Goal: Task Accomplishment & Management: Manage account settings

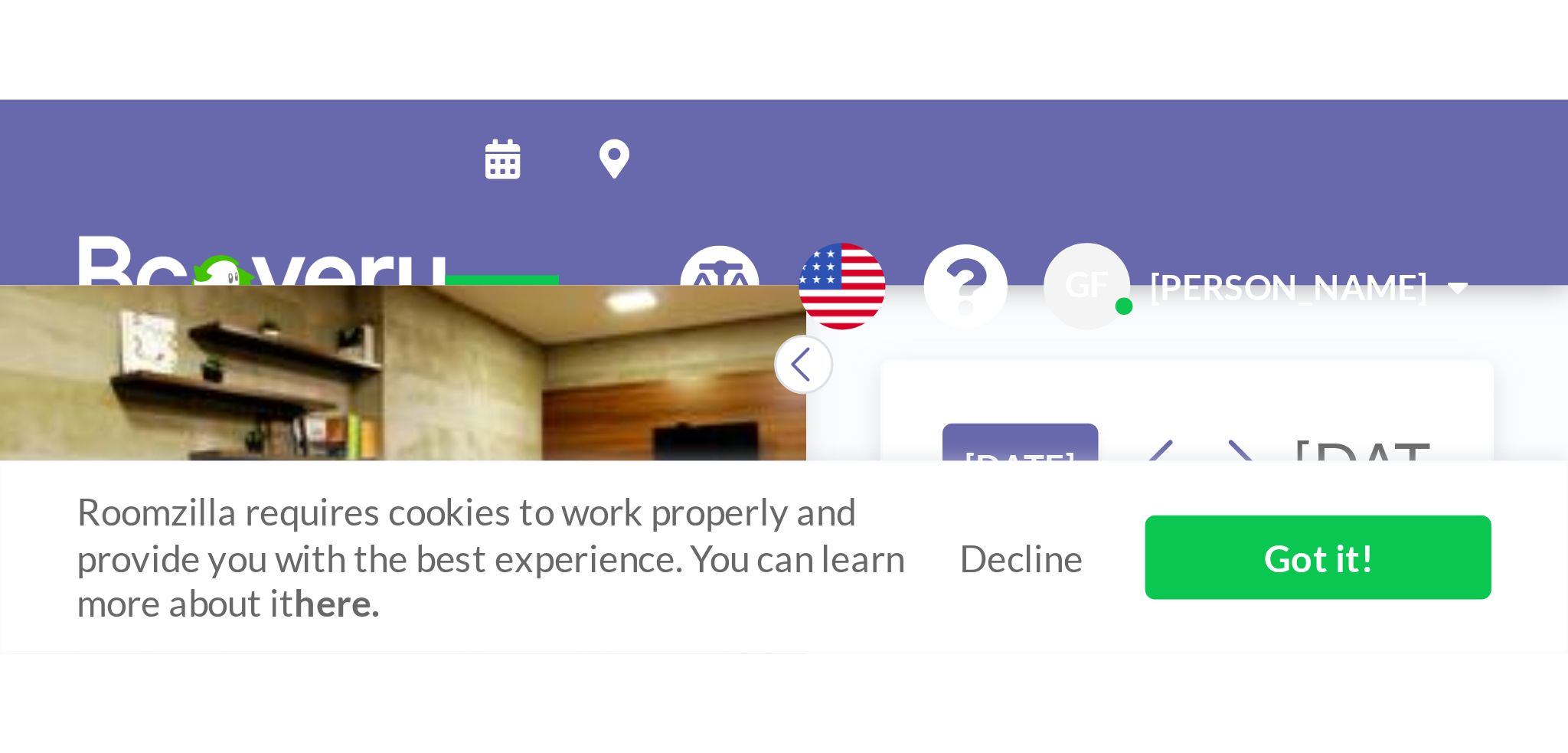
scroll to position [199, 0]
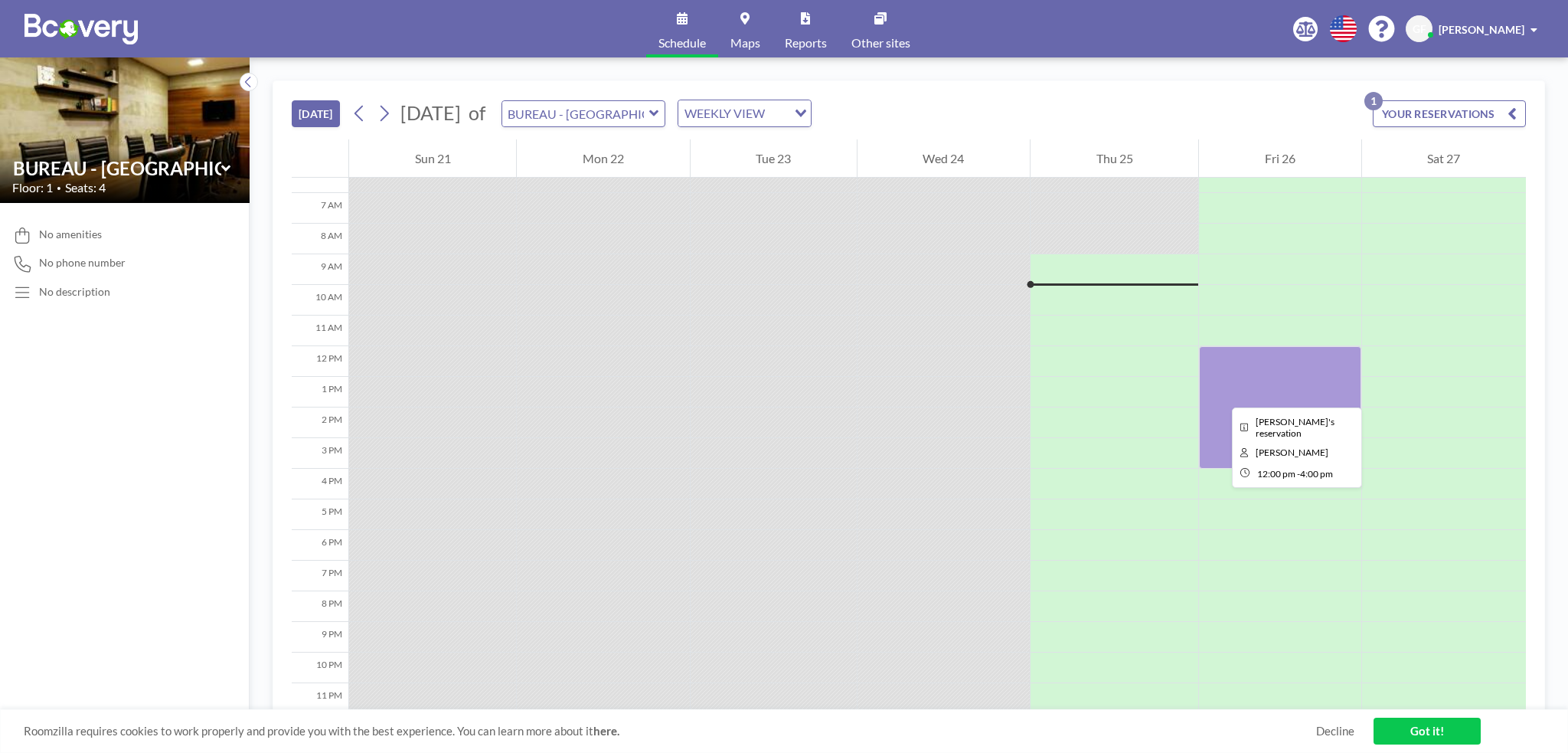
click at [1101, 394] on div at bounding box center [1279, 407] width 161 height 123
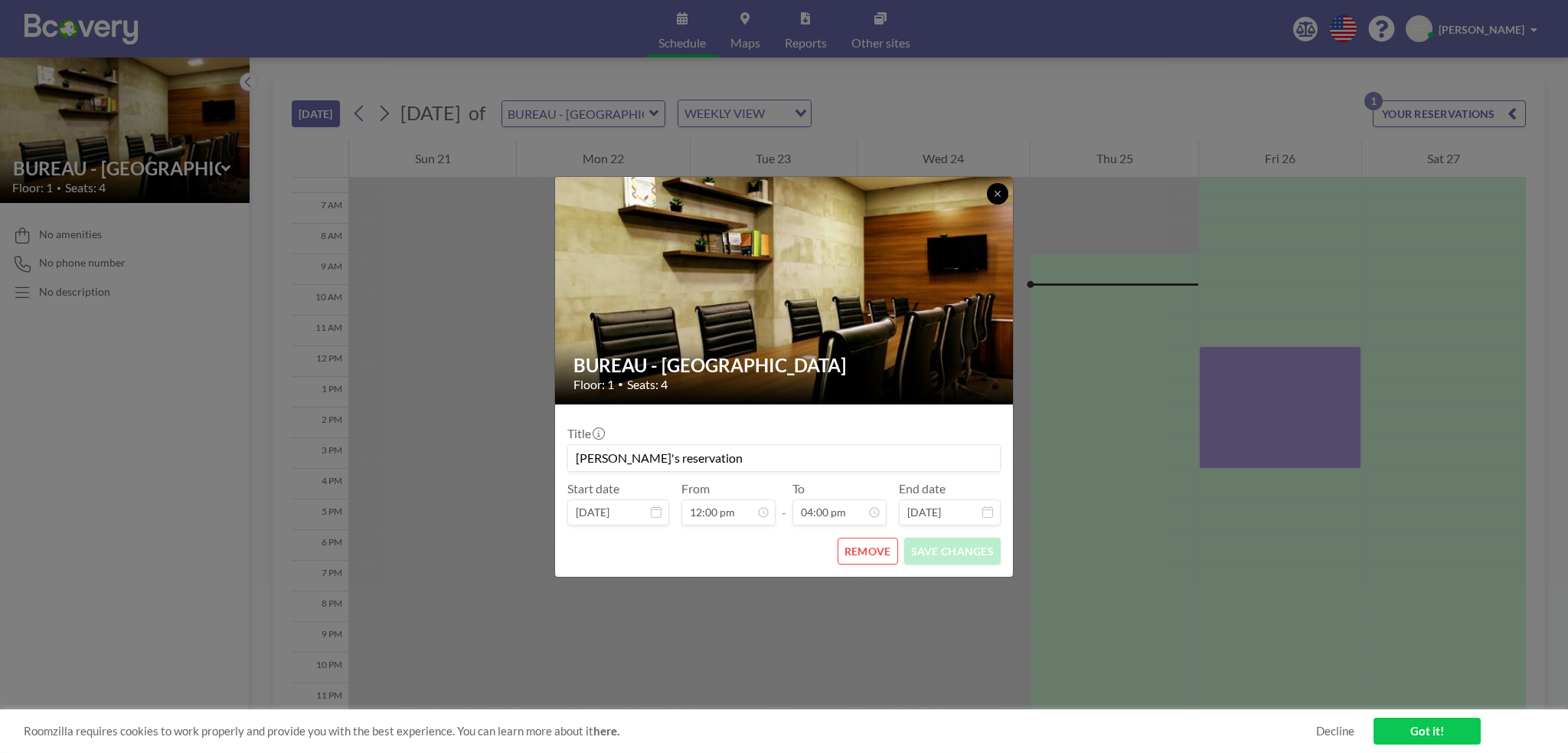
click at [988, 195] on button at bounding box center [997, 193] width 21 height 21
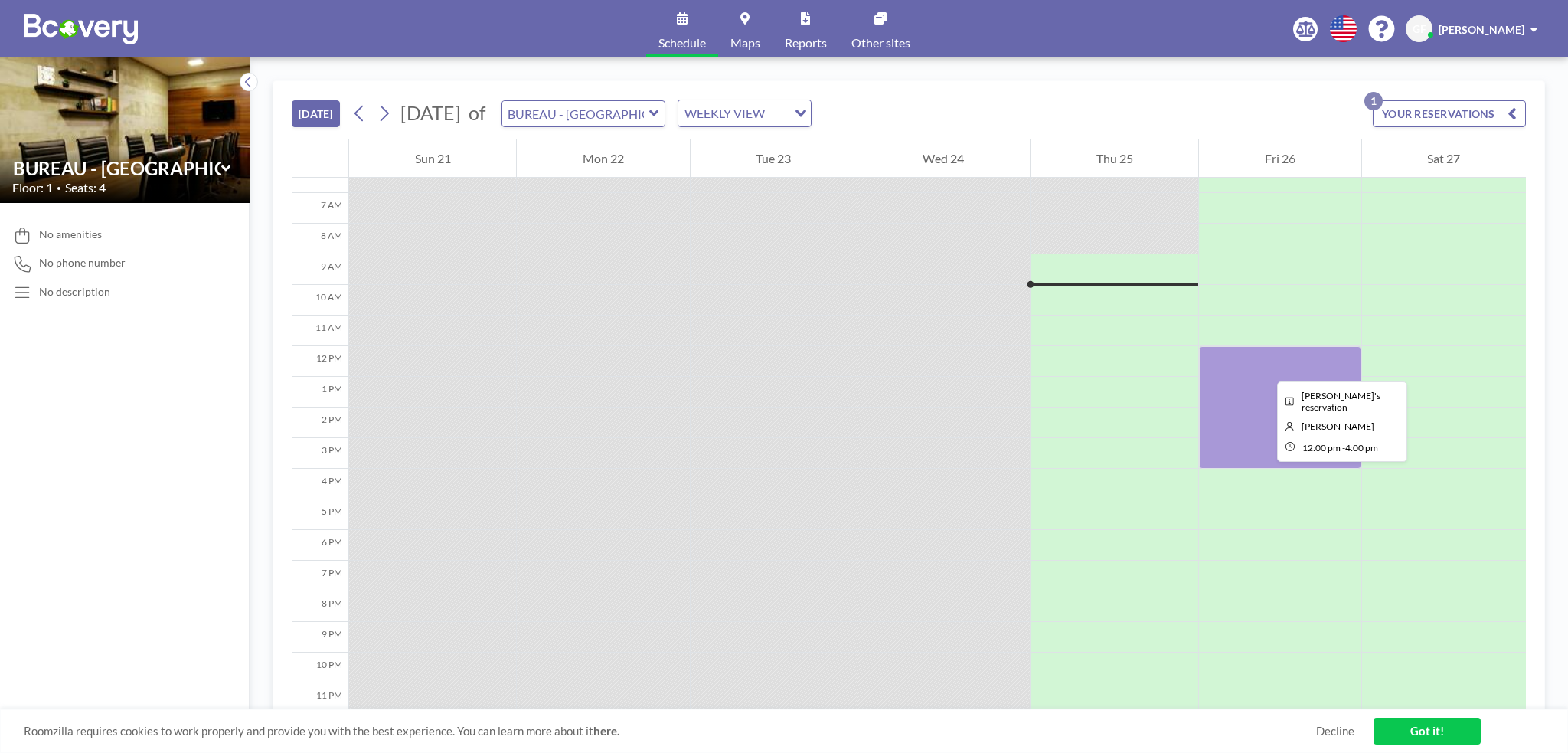
click at [1101, 368] on div at bounding box center [1279, 407] width 161 height 123
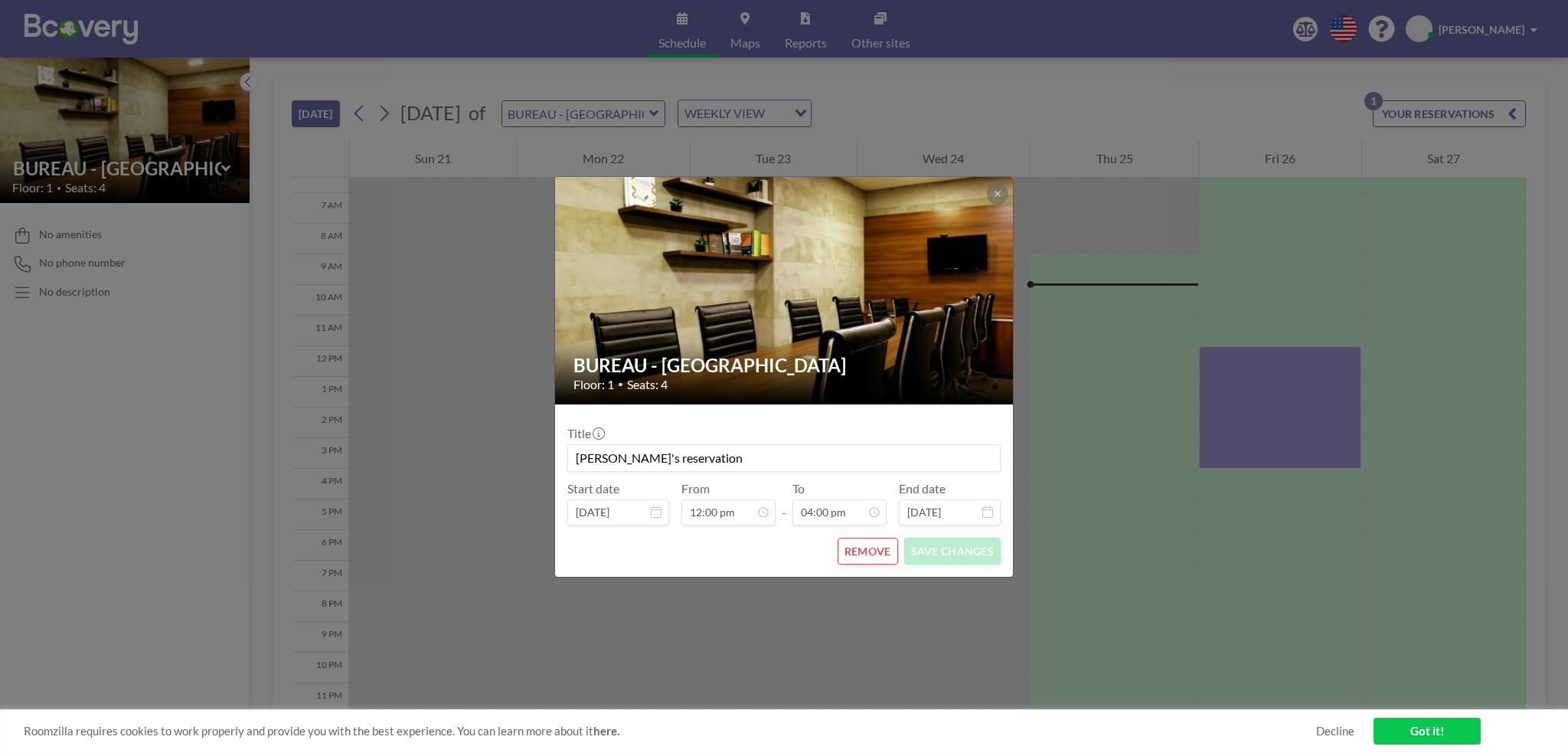
drag, startPoint x: 1263, startPoint y: 368, endPoint x: 1184, endPoint y: 253, distance: 139.5
click at [1101, 253] on div "BUREAU - RUE PASCAL Floor: 1 • Seats: 4 Title Guillaume's reservation Start dat…" at bounding box center [784, 376] width 1568 height 753
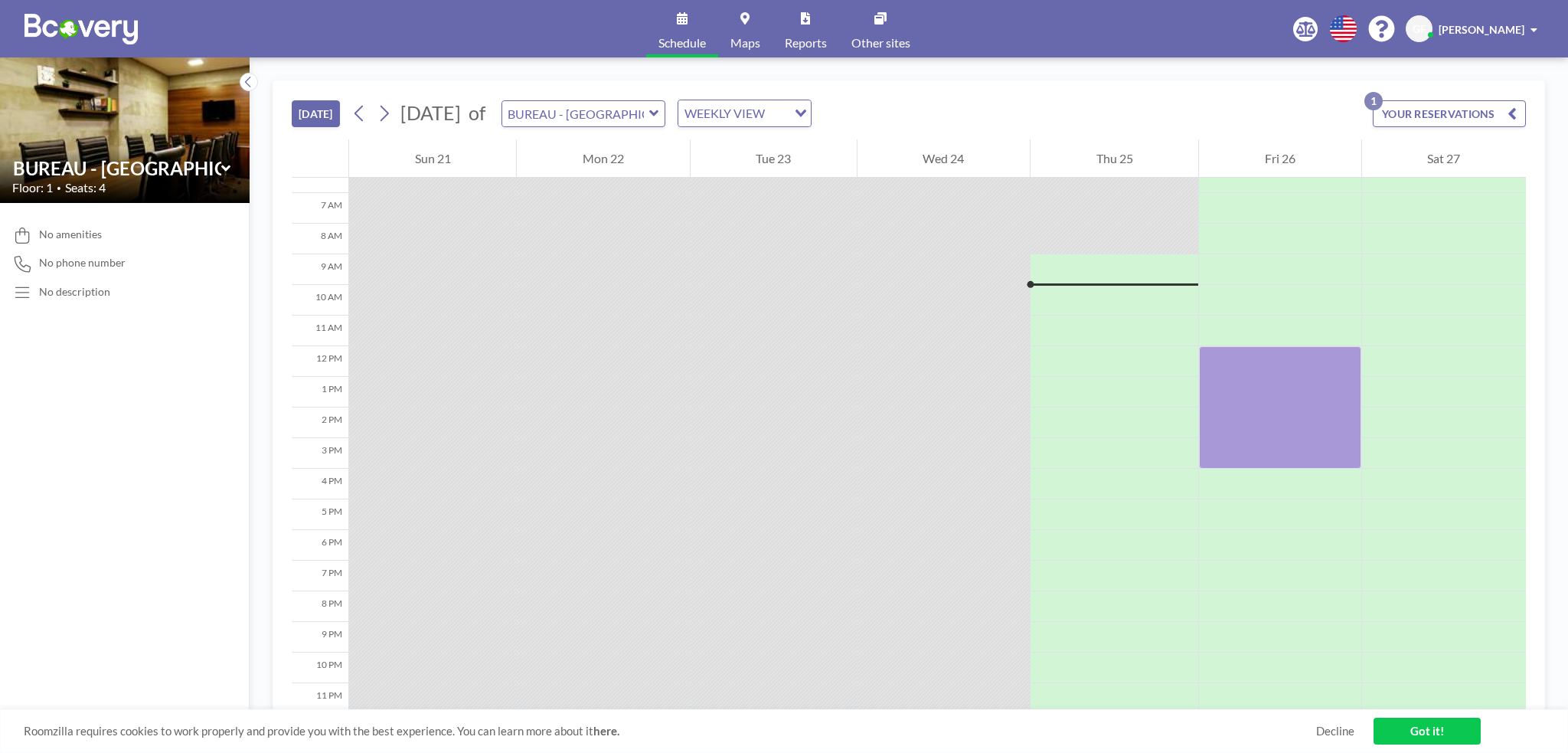
click at [1101, 20] on div "GF Guillaume Flahaut" at bounding box center [1475, 28] width 138 height 27
click at [1101, 65] on link "Profile" at bounding box center [1491, 74] width 136 height 31
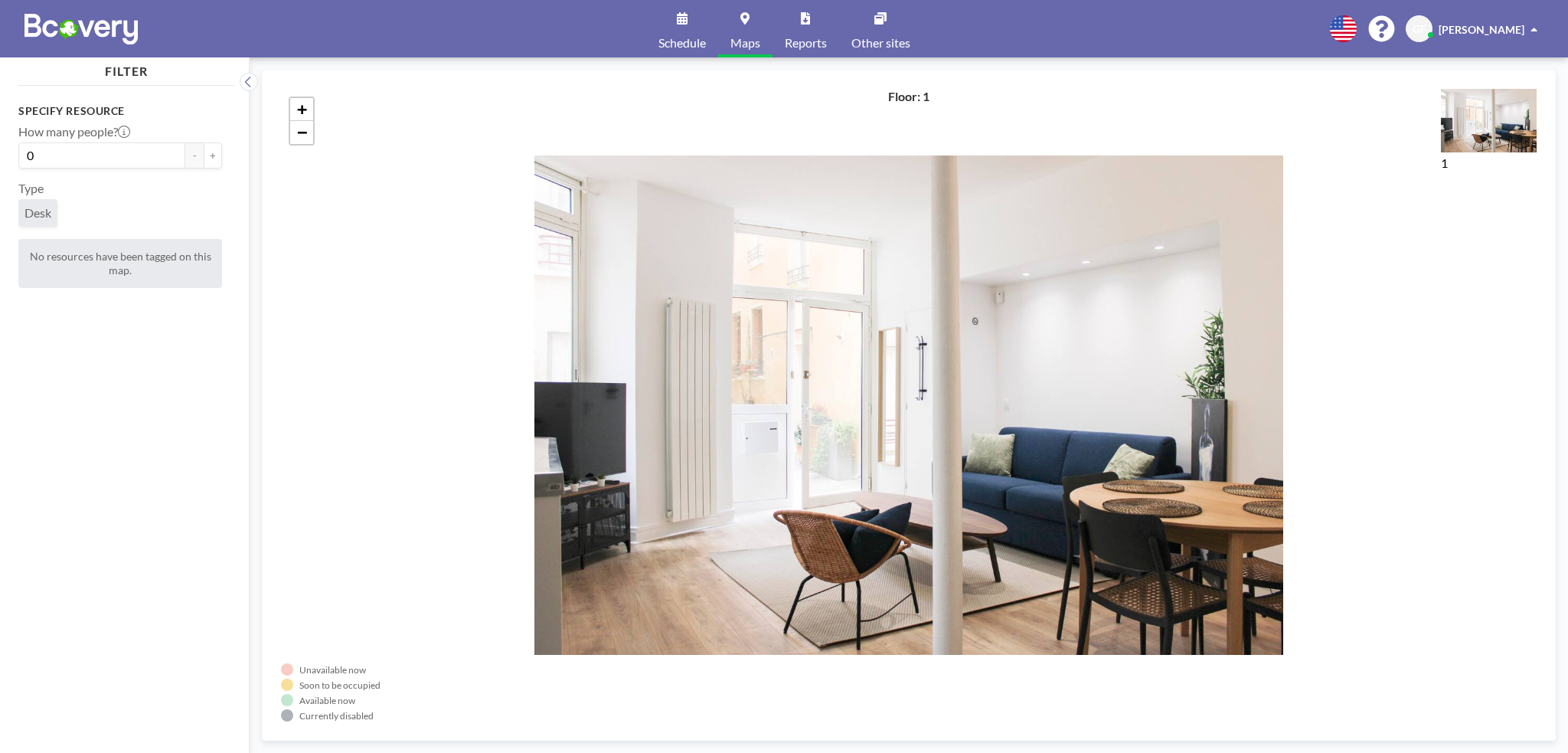
click at [808, 35] on link "Reports" at bounding box center [806, 28] width 66 height 58
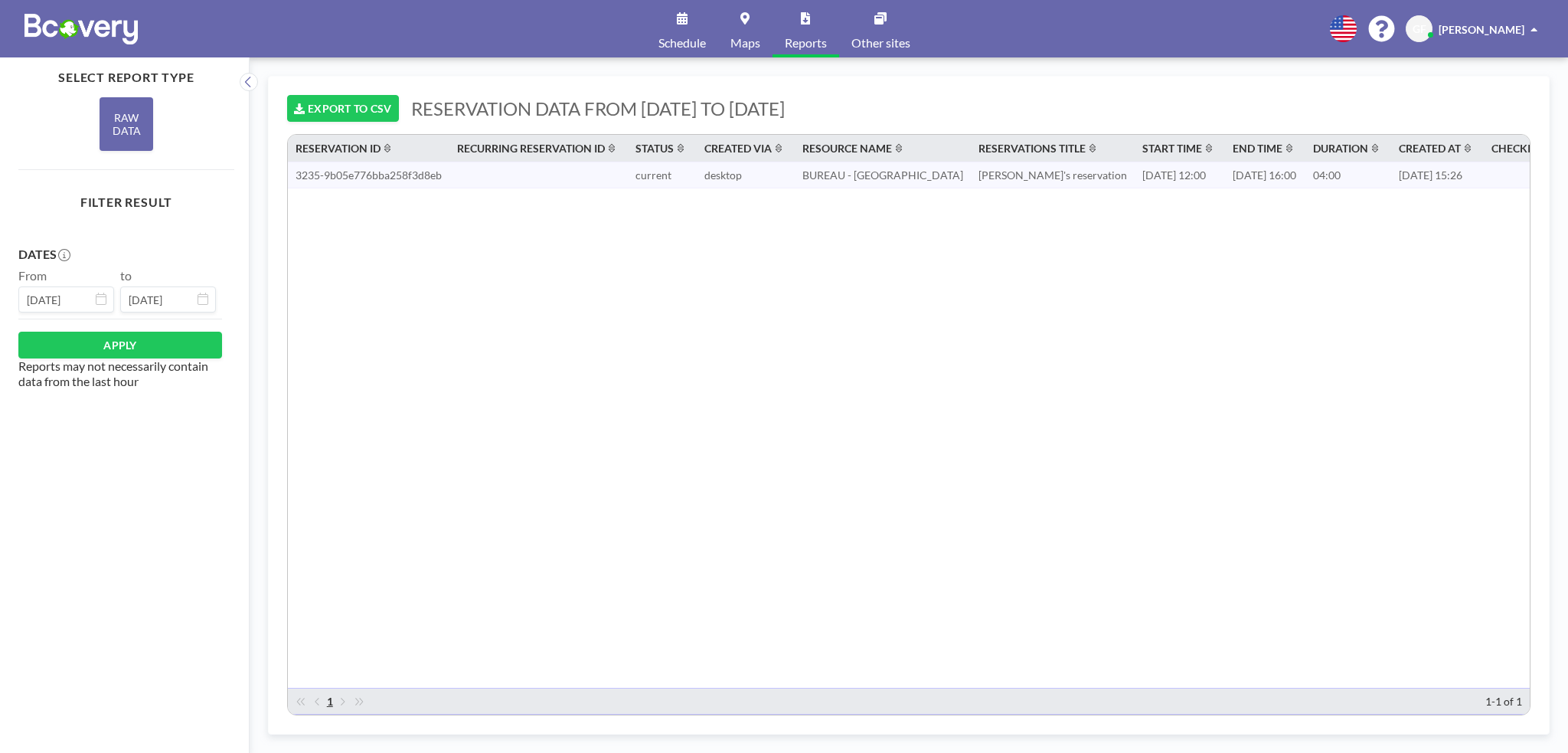
click at [575, 177] on td at bounding box center [538, 175] width 179 height 27
click at [418, 180] on td "3235-9b05e776bba258f3d8eb" at bounding box center [368, 175] width 161 height 27
click at [887, 24] on link "Other sites" at bounding box center [881, 28] width 84 height 58
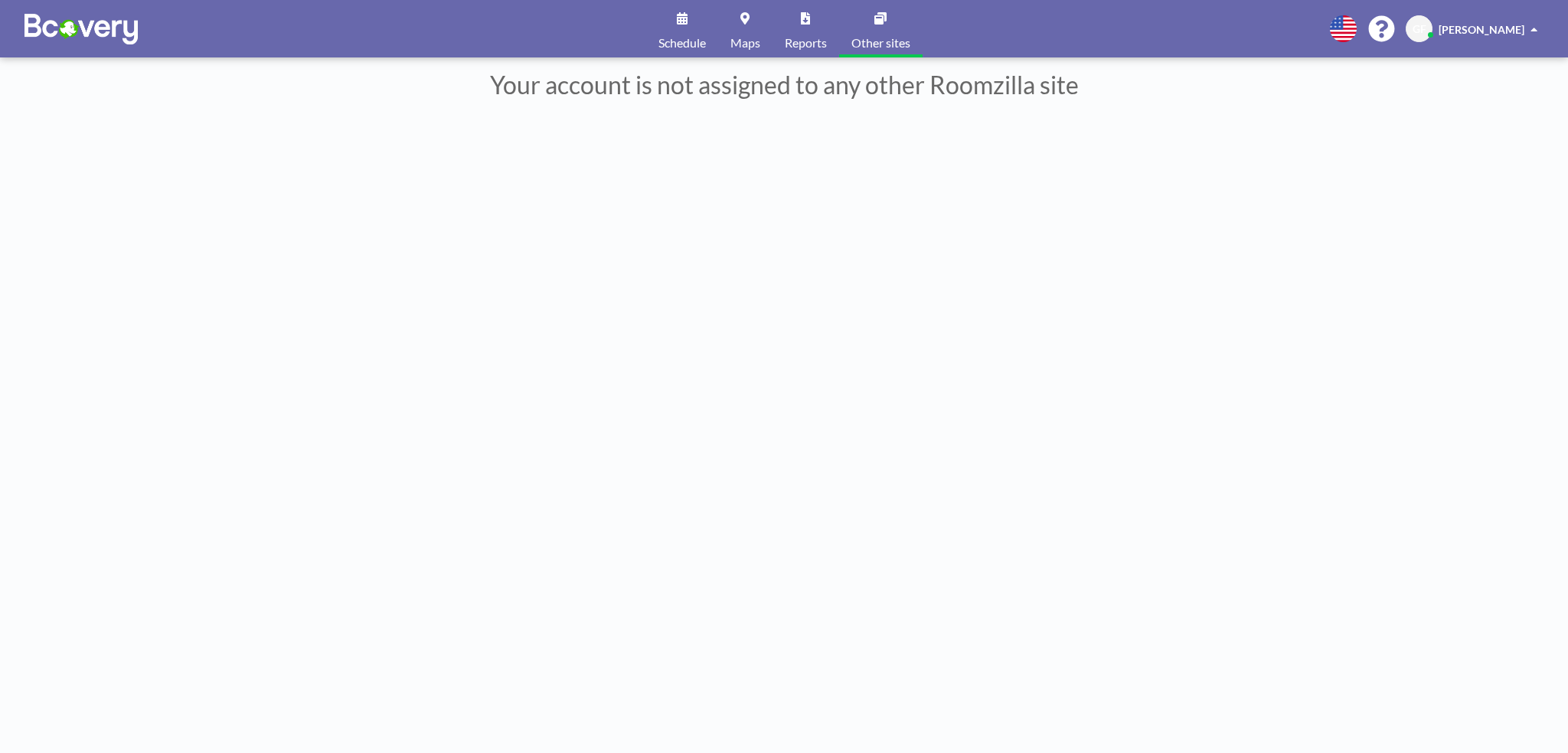
click at [819, 28] on link "Reports" at bounding box center [806, 28] width 66 height 58
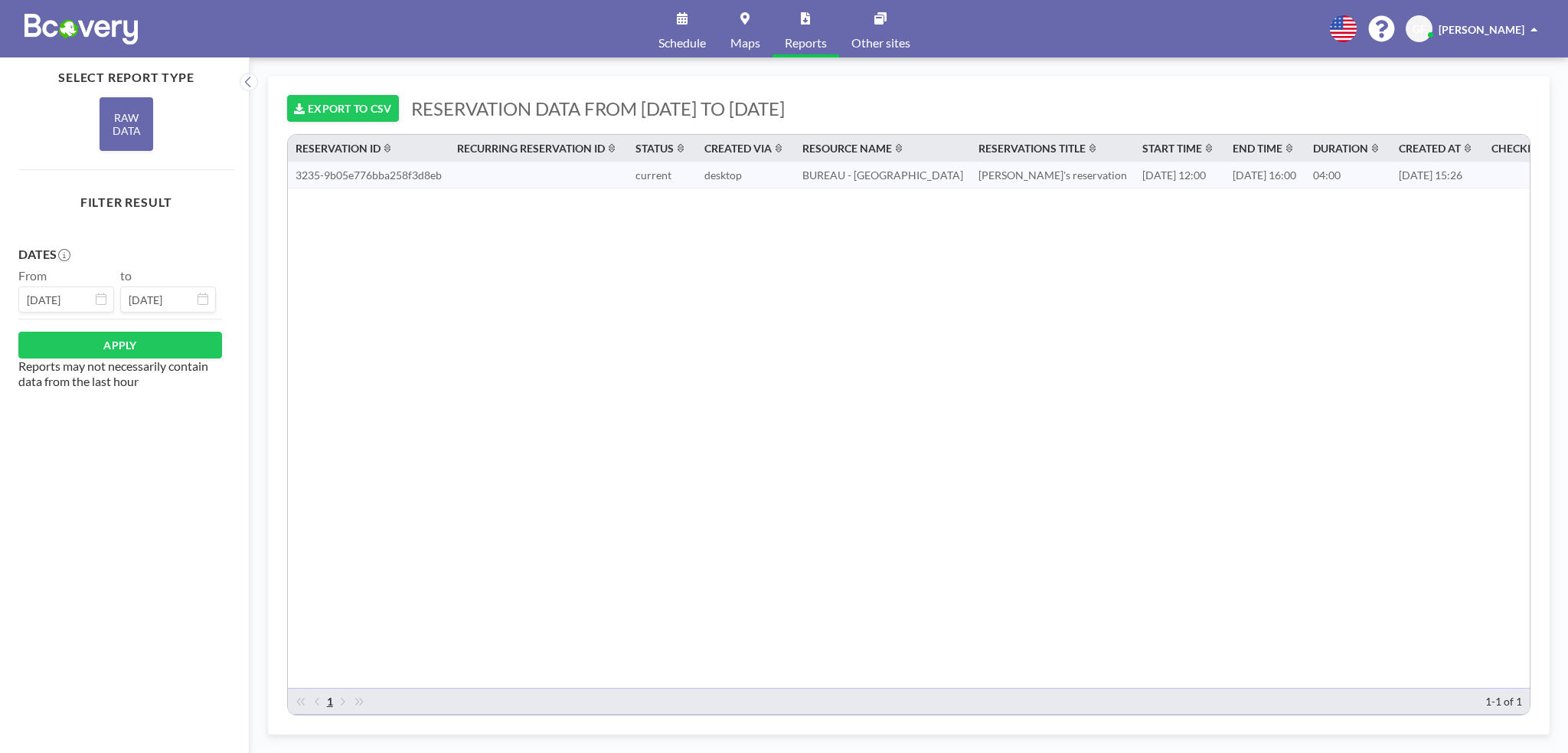
click at [666, 34] on link "Schedule" at bounding box center [682, 28] width 72 height 58
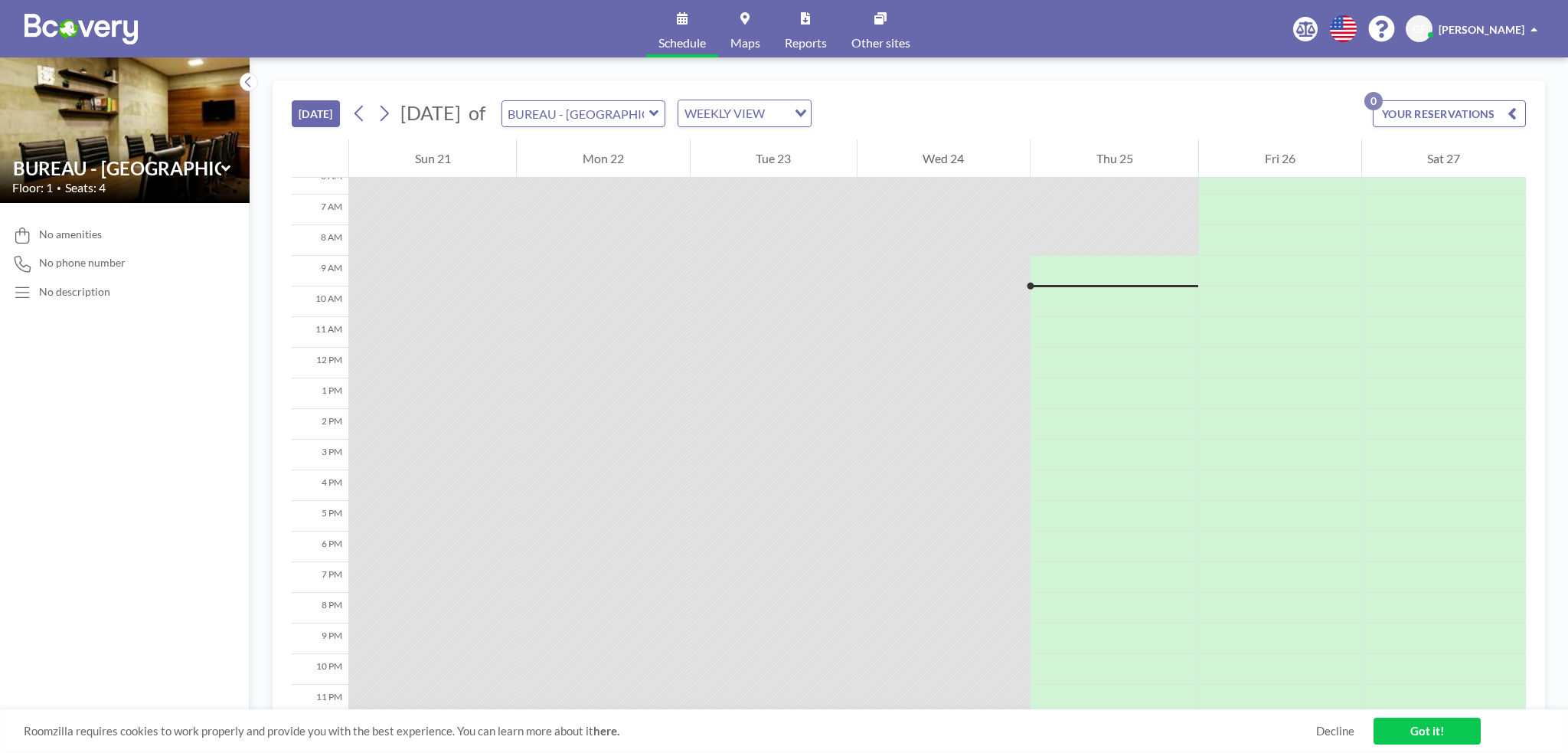
scroll to position [208, 0]
click at [1437, 112] on button "YOUR RESERVATIONS 1" at bounding box center [1449, 114] width 153 height 27
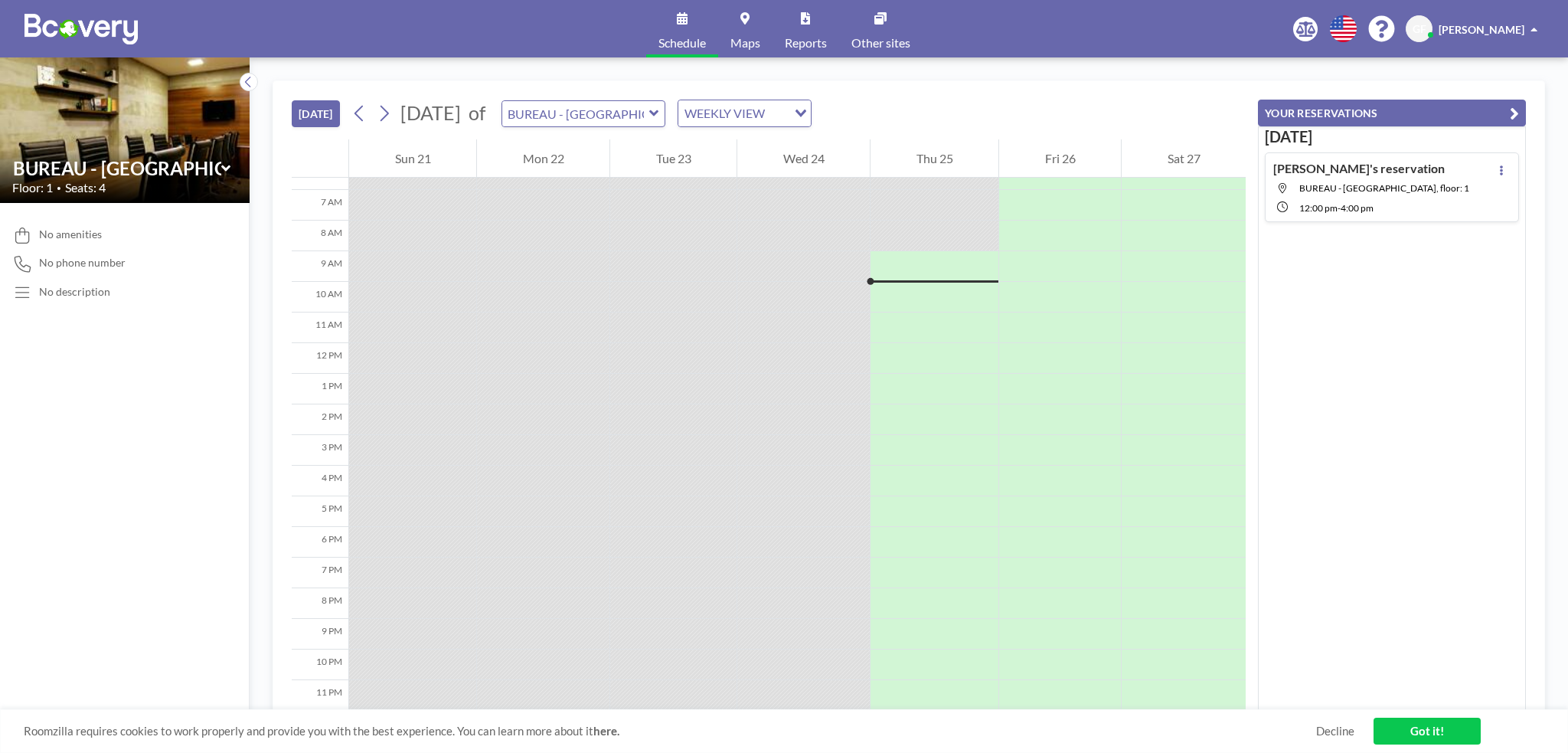
click at [1427, 187] on span "BUREAU - [GEOGRAPHIC_DATA], floor: 1" at bounding box center [1384, 187] width 170 height 12
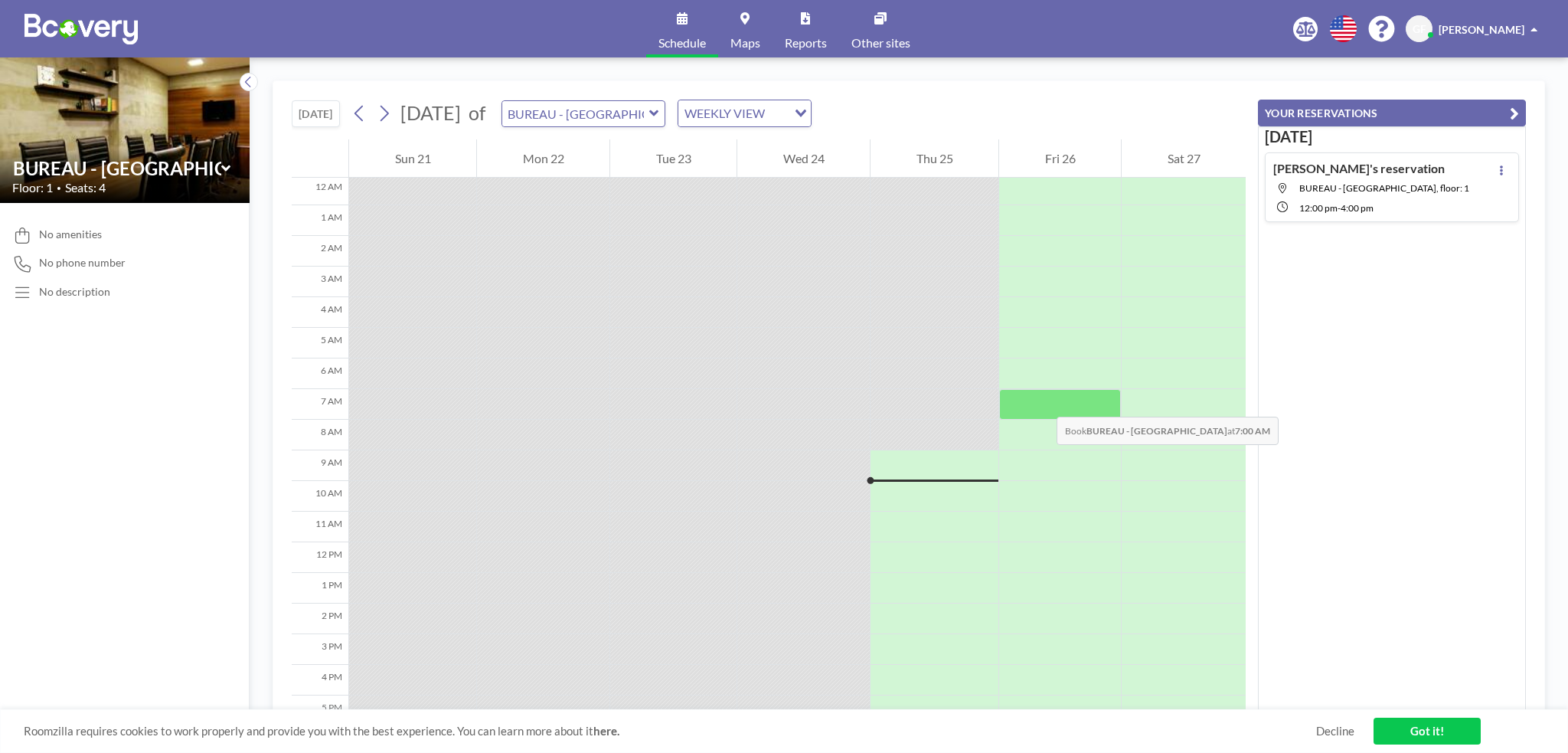
scroll to position [0, 0]
click at [1499, 174] on button at bounding box center [1501, 169] width 18 height 18
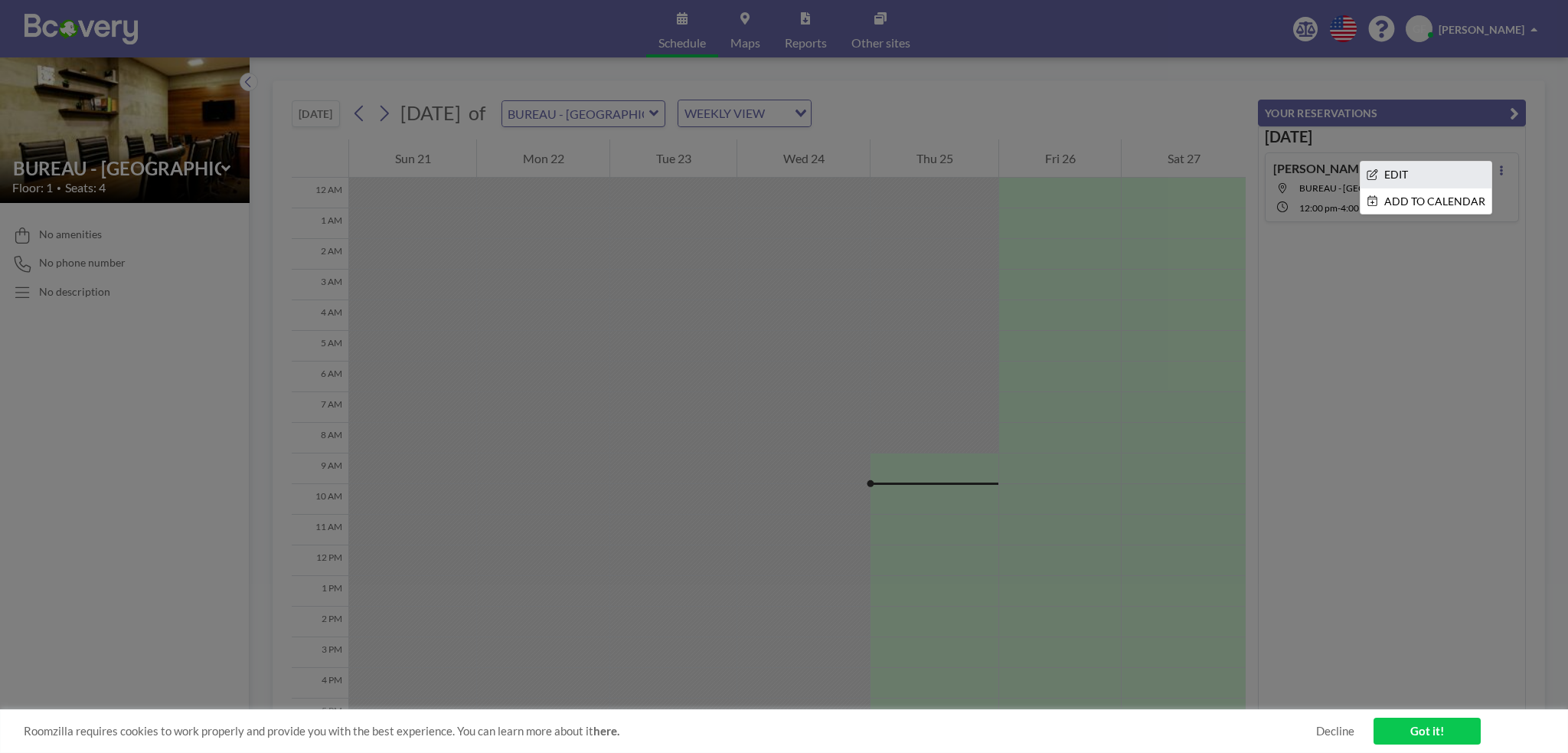
click at [1411, 165] on li "EDIT" at bounding box center [1426, 174] width 131 height 26
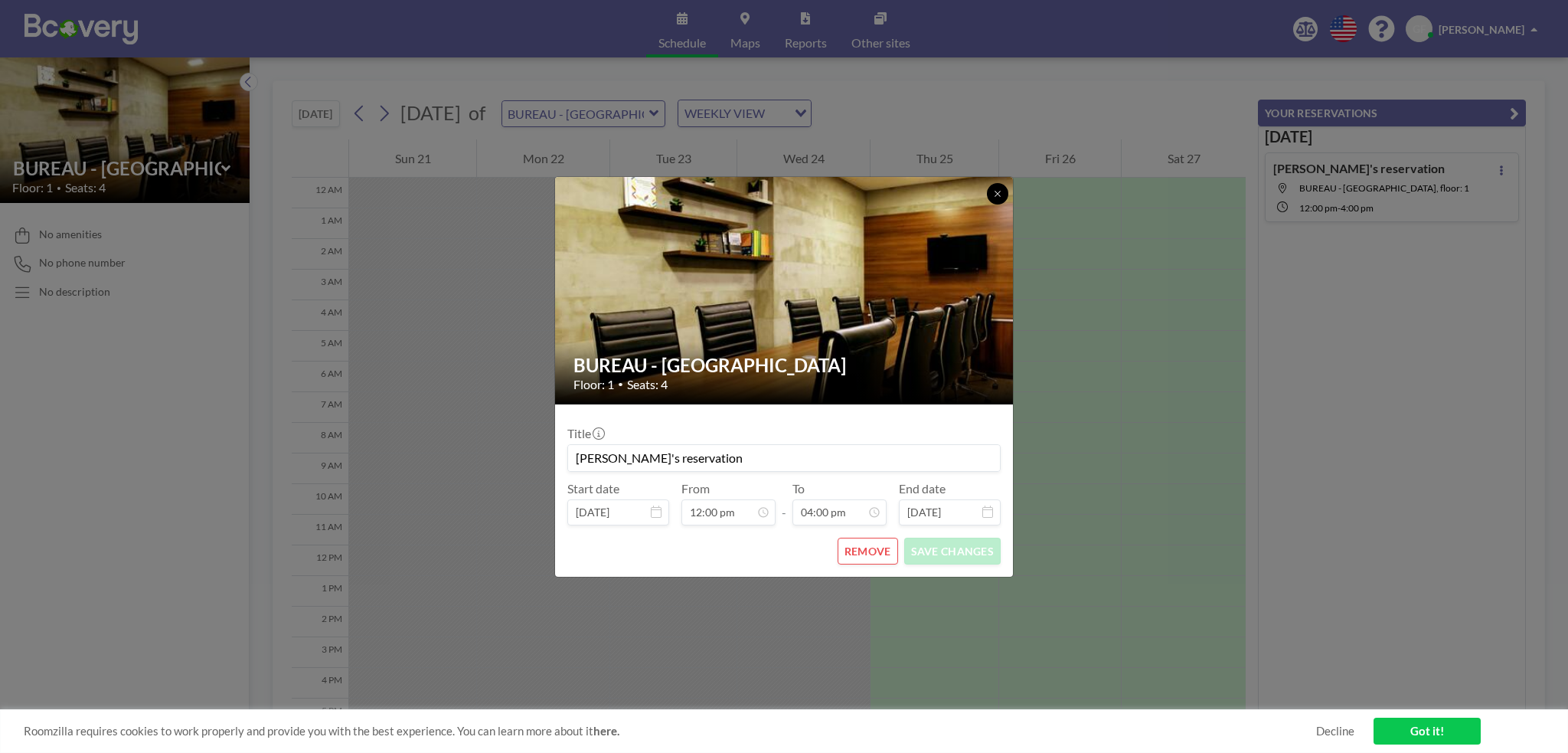
click at [1002, 197] on button at bounding box center [997, 193] width 21 height 21
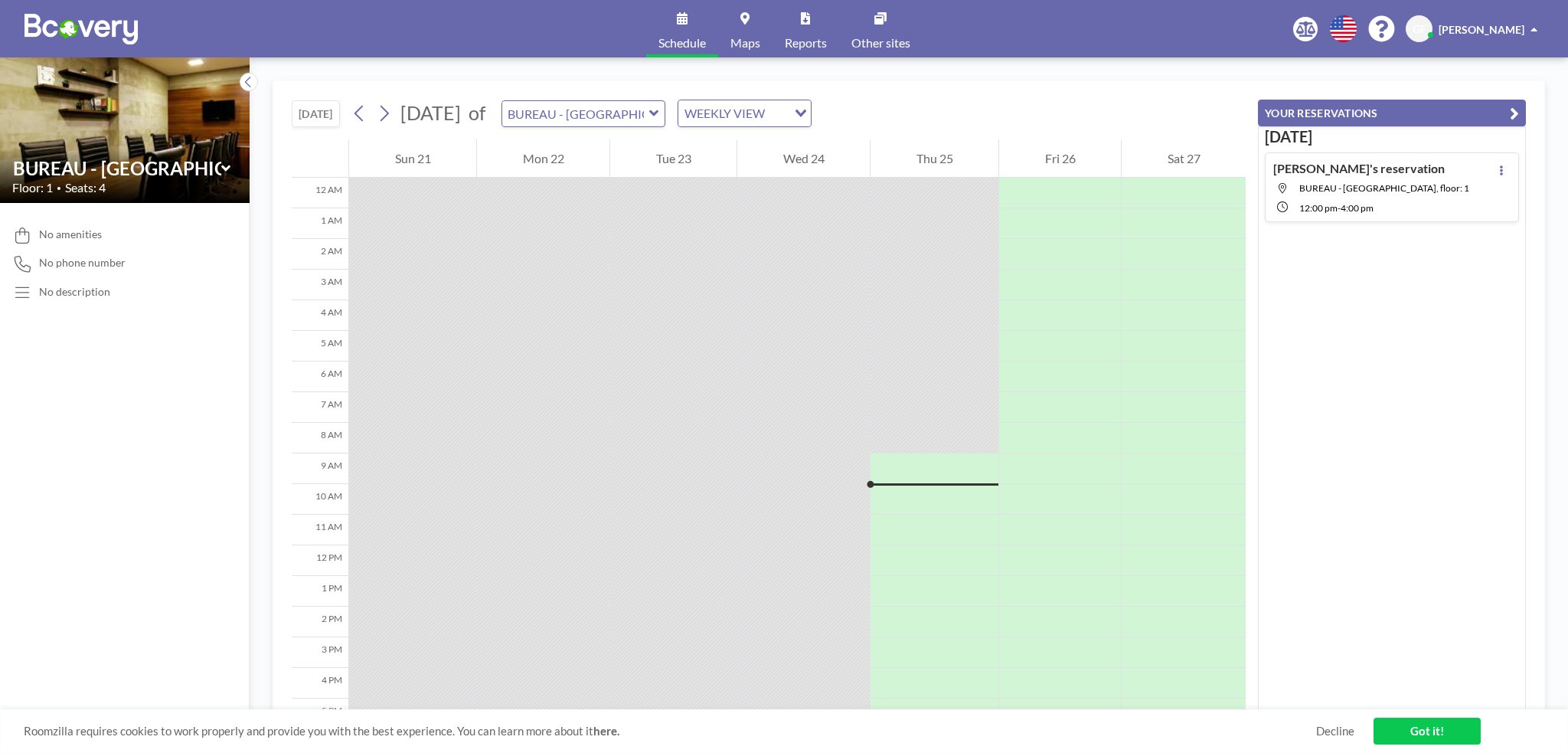
click at [100, 21] on img at bounding box center [81, 28] width 113 height 31
click at [57, 269] on span "No phone number" at bounding box center [81, 262] width 86 height 13
click at [67, 290] on div "No description" at bounding box center [74, 291] width 71 height 13
click at [70, 248] on div "No amenities No phone number No description" at bounding box center [125, 478] width 250 height 550
click at [666, 107] on div "BUREAU - [GEOGRAPHIC_DATA]" at bounding box center [584, 114] width 164 height 27
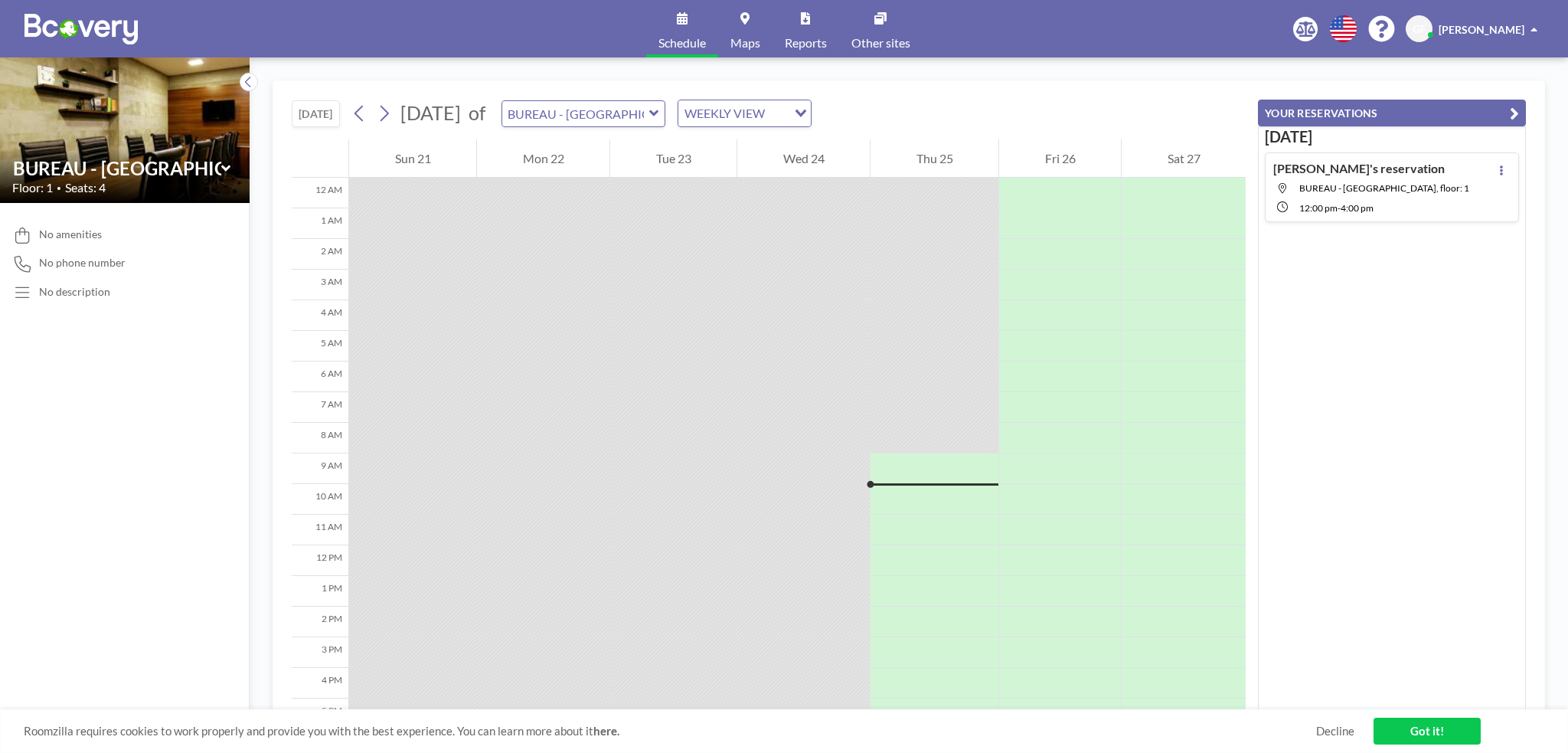
click at [659, 107] on icon at bounding box center [654, 113] width 10 height 15
click at [734, 82] on div "TODAY September 2025 of Ungrouped BUREAU - RUE PASCAL WEEKLY VIEW Loading..." at bounding box center [769, 111] width 954 height 59
click at [739, 36] on span "Maps" at bounding box center [746, 42] width 30 height 12
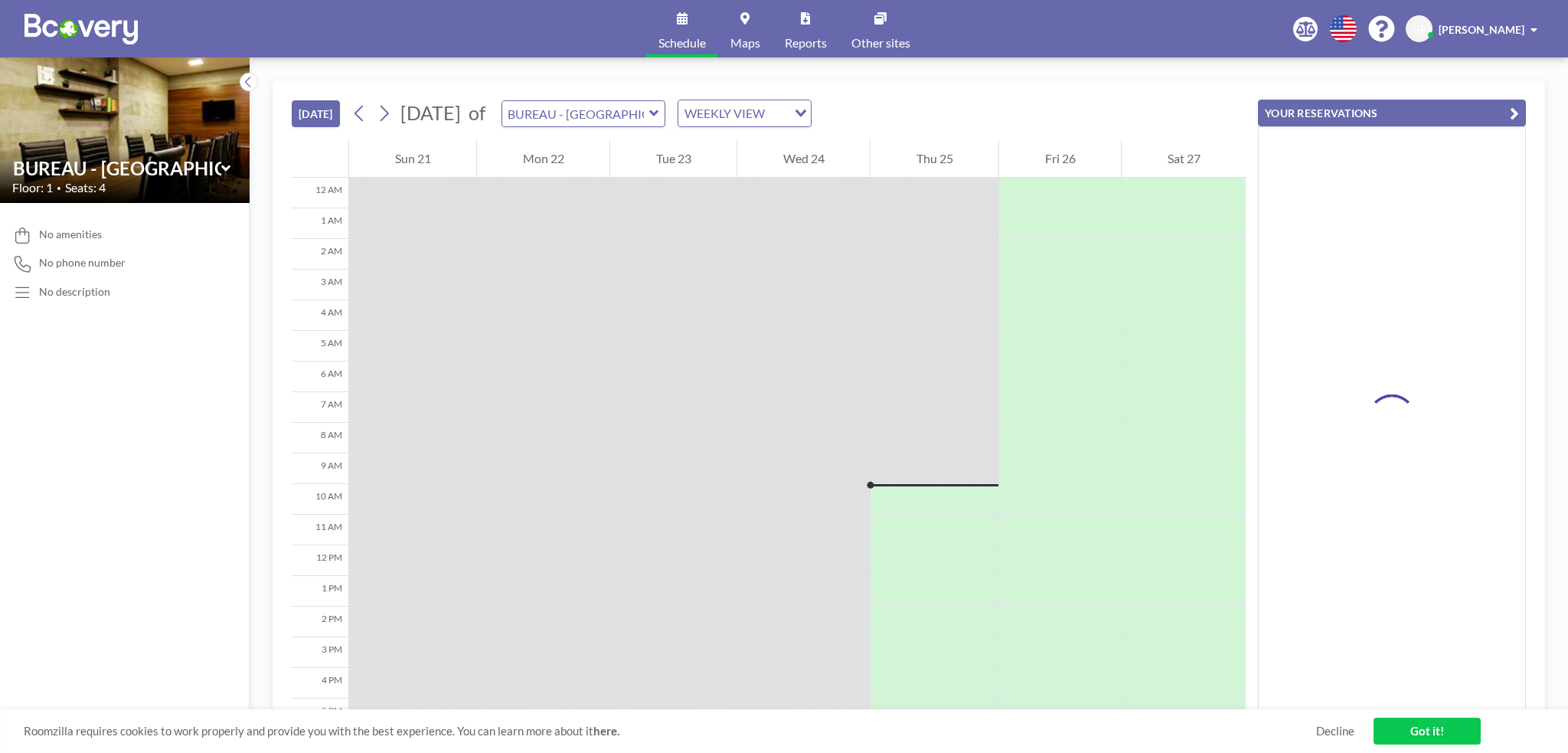
scroll to position [208, 0]
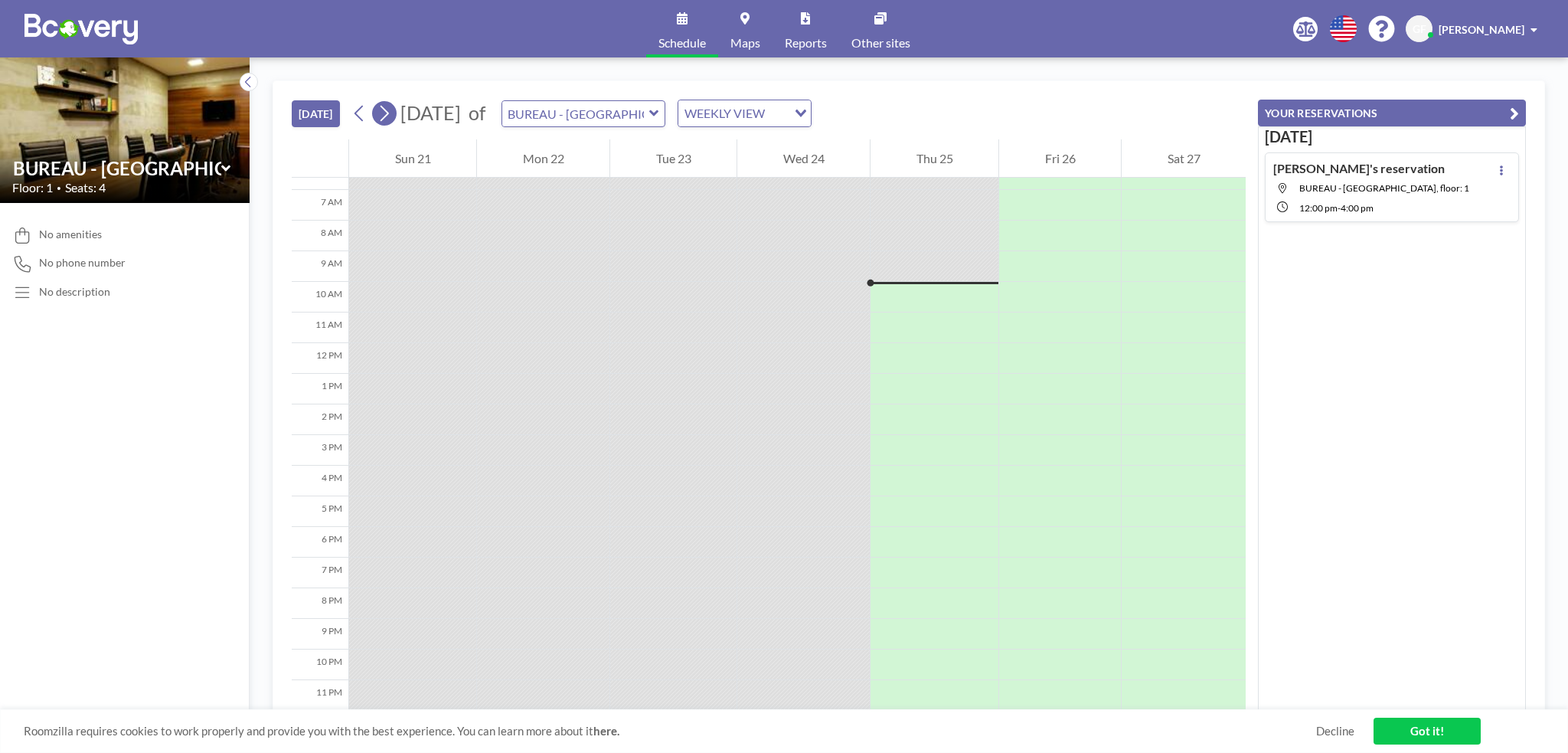
click at [385, 109] on icon at bounding box center [383, 113] width 14 height 23
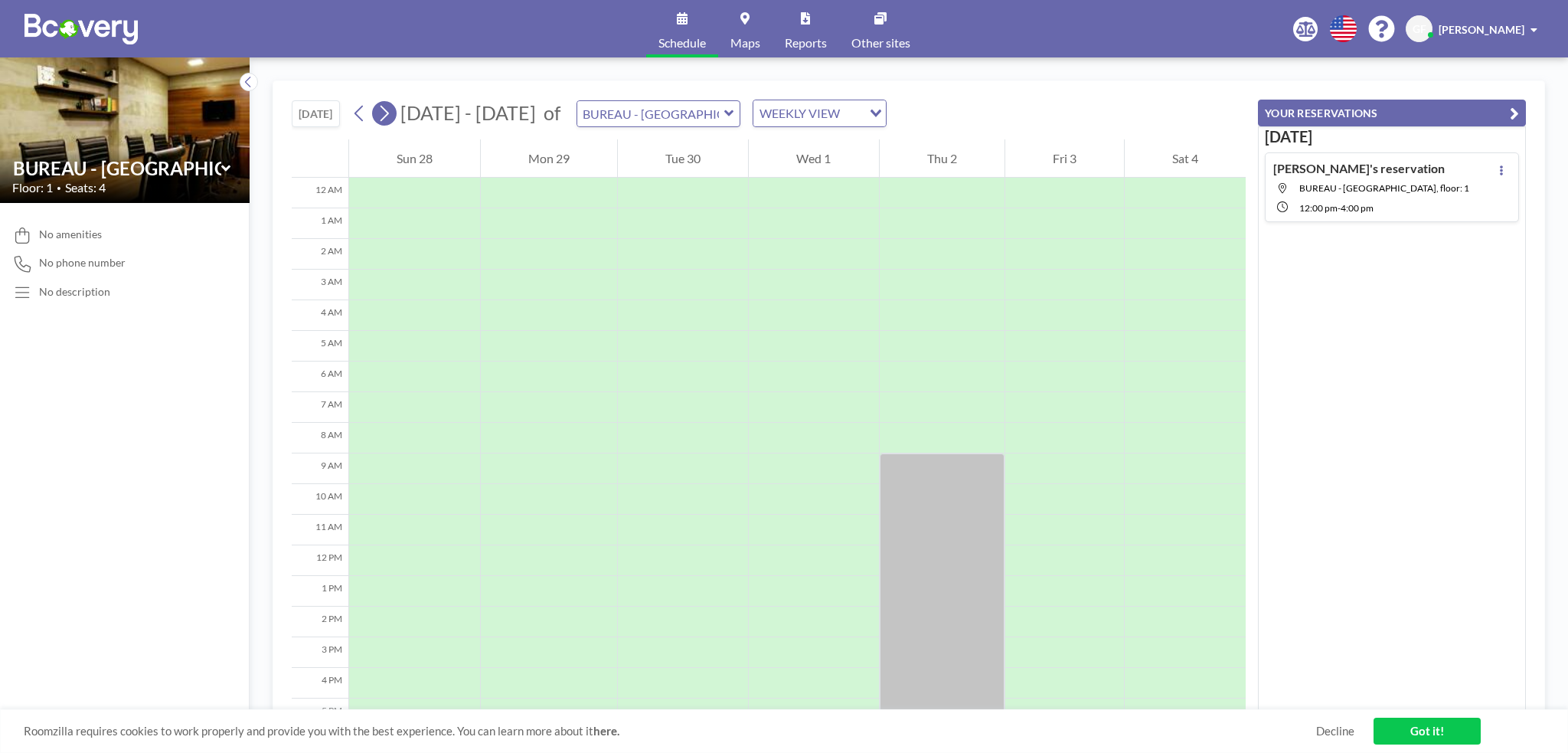
scroll to position [209, 0]
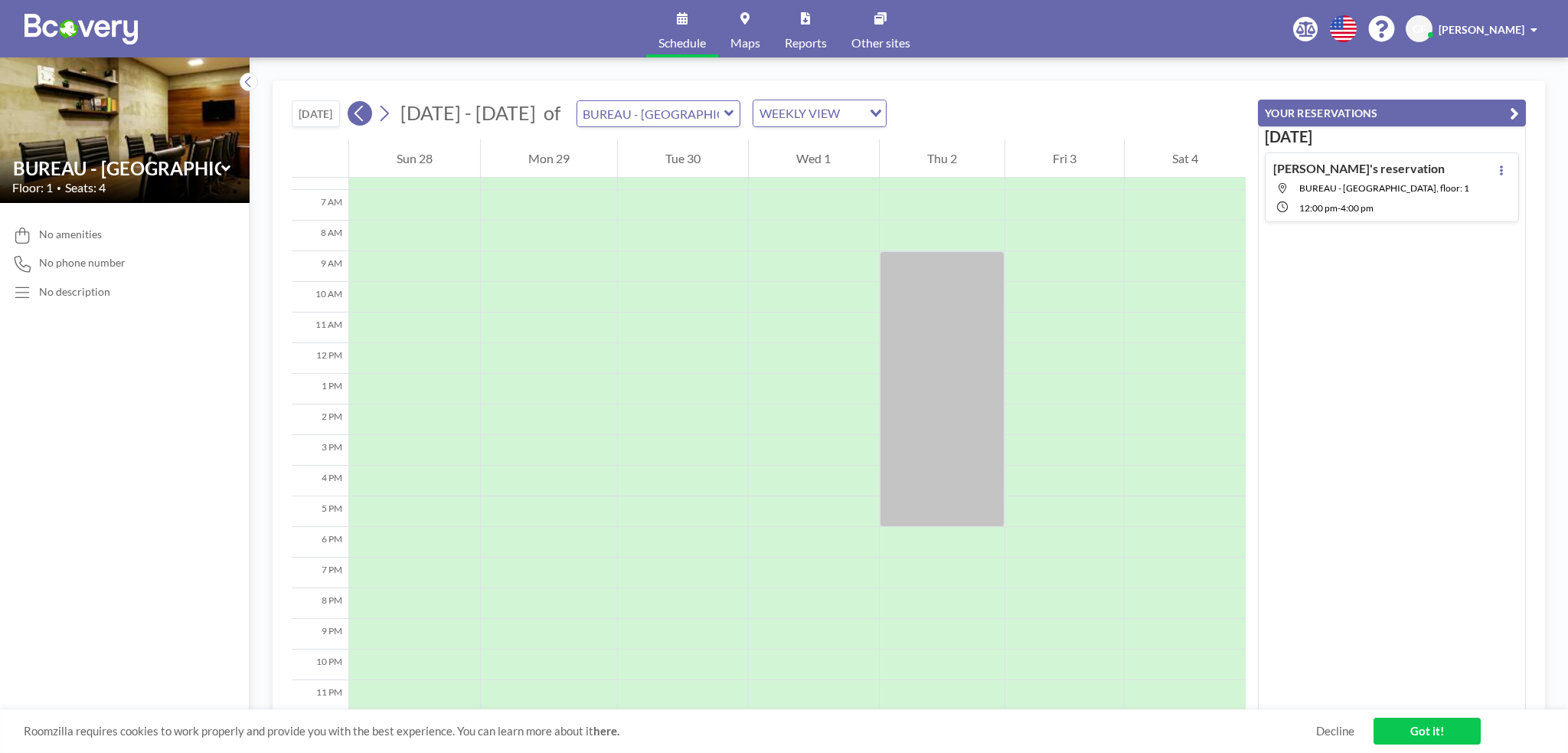
click at [357, 109] on icon at bounding box center [359, 113] width 14 height 23
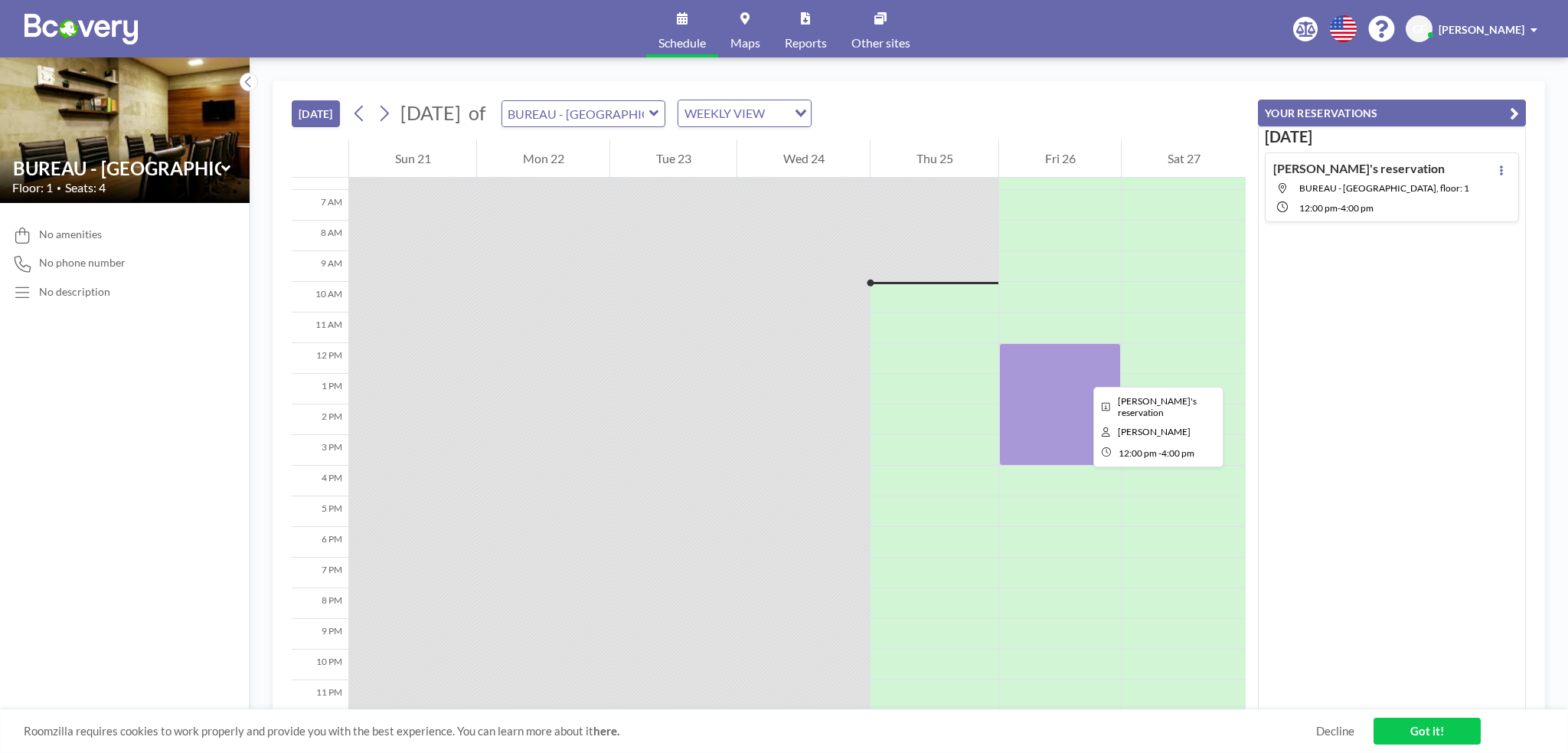
click at [1081, 373] on div at bounding box center [1060, 404] width 122 height 123
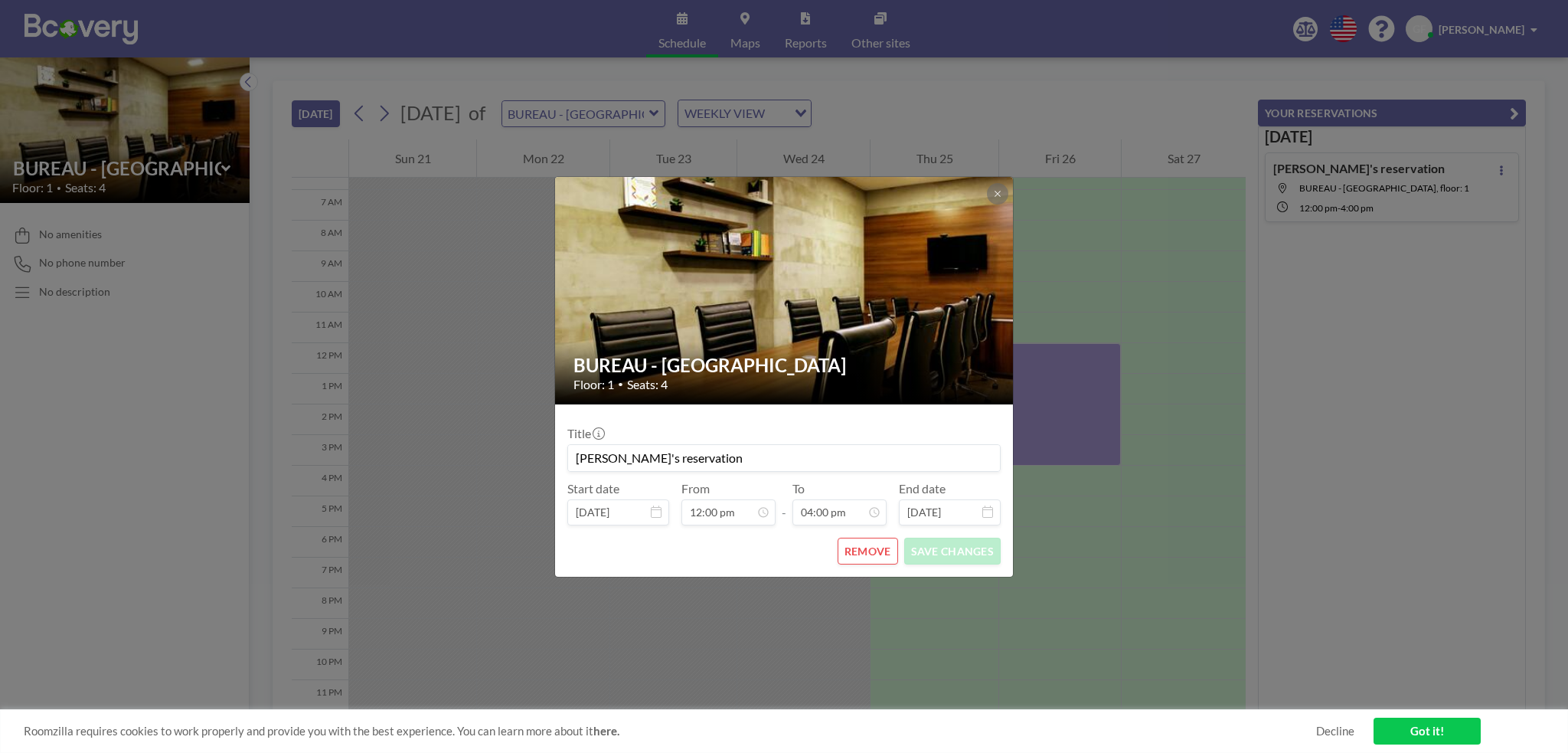
scroll to position [0, 0]
click at [997, 190] on icon at bounding box center [998, 194] width 9 height 9
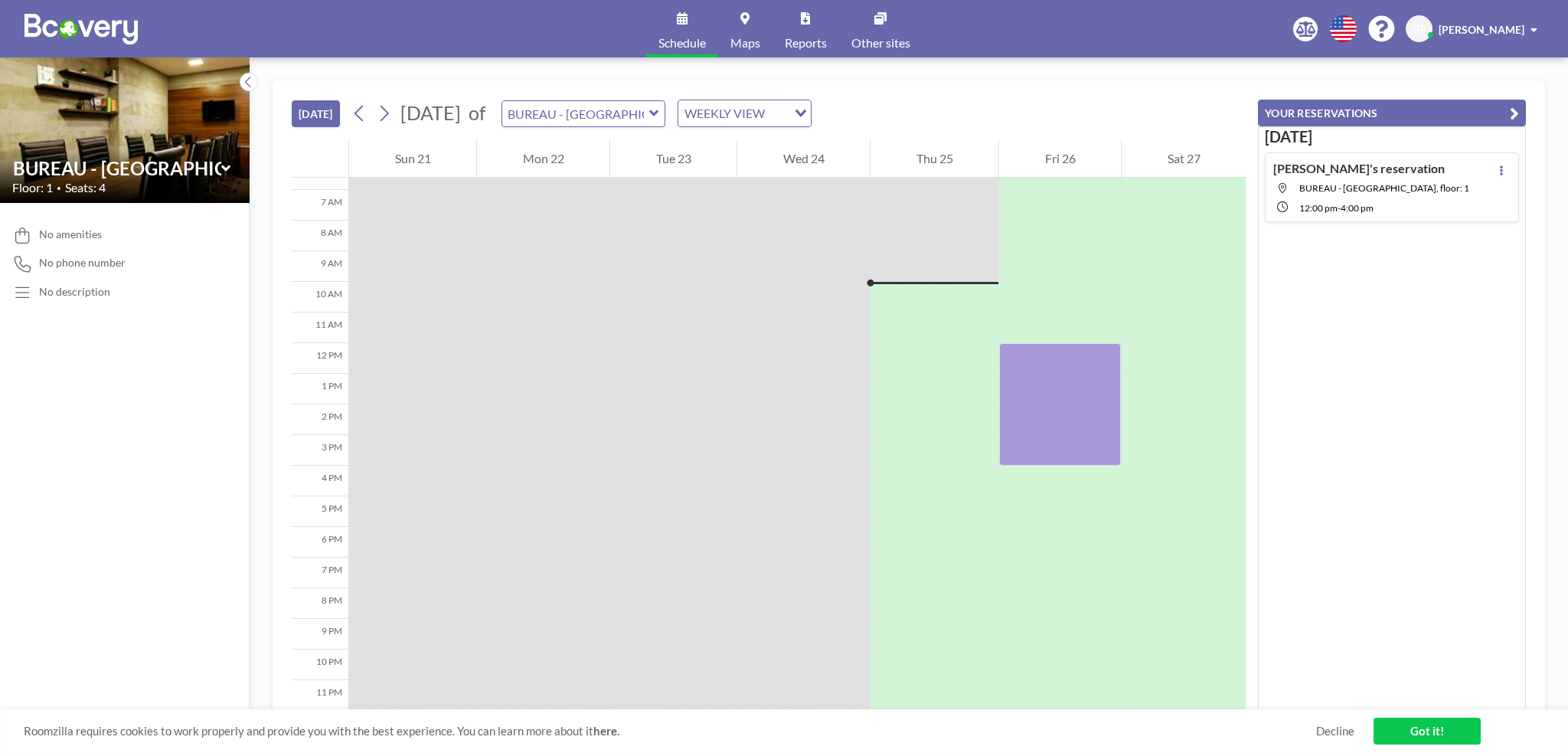
click at [1400, 187] on span "BUREAU - [GEOGRAPHIC_DATA], floor: 1" at bounding box center [1384, 187] width 170 height 12
click at [26, 291] on icon at bounding box center [22, 293] width 21 height 16
click at [45, 267] on span "No phone number" at bounding box center [81, 262] width 86 height 13
click at [68, 232] on span "No amenities" at bounding box center [70, 234] width 62 height 13
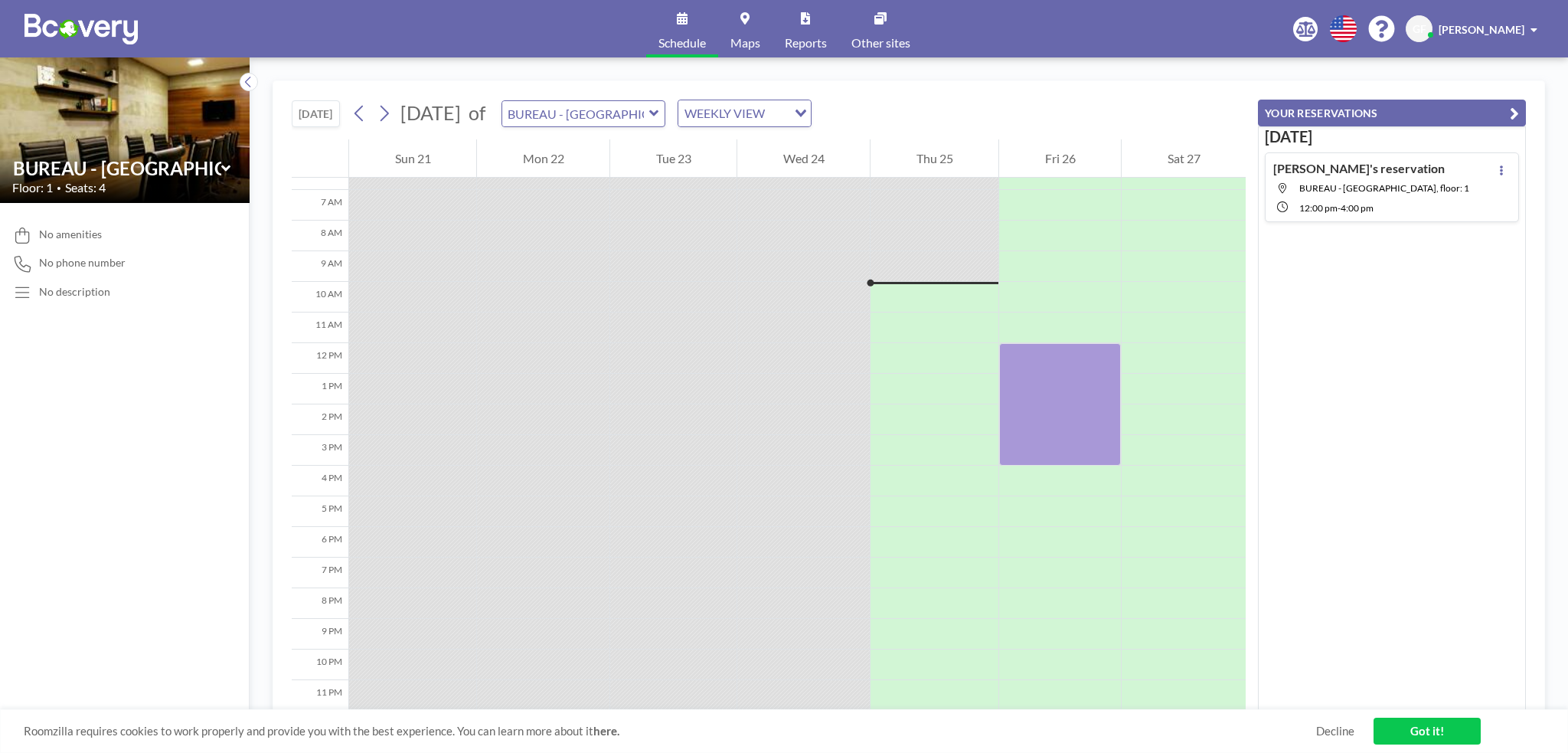
click at [867, 40] on span "Other sites" at bounding box center [881, 42] width 59 height 12
click at [1415, 739] on link "Got it!" at bounding box center [1427, 731] width 108 height 27
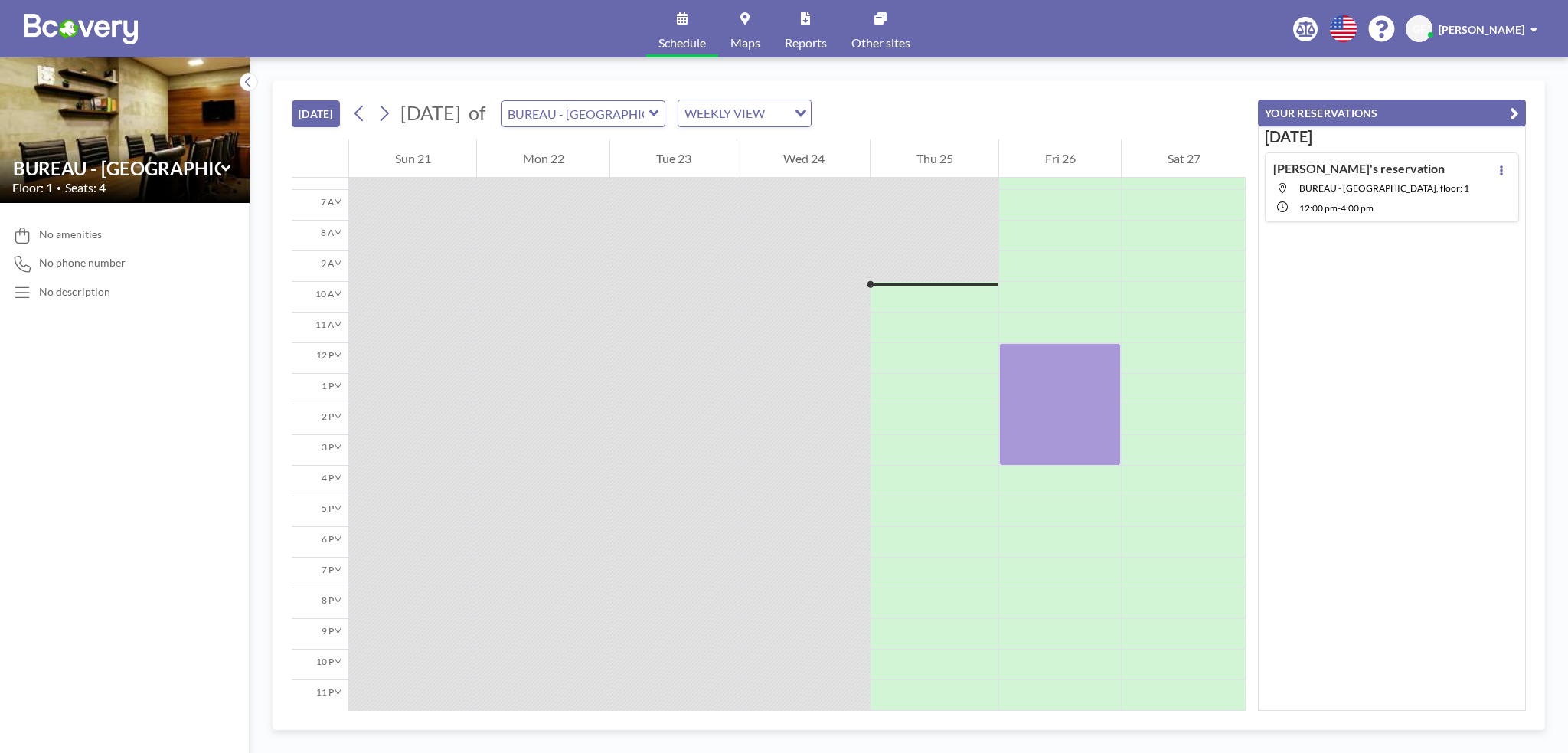
click at [1413, 27] on span "GF" at bounding box center [1419, 28] width 13 height 13
click at [1463, 28] on span "[PERSON_NAME]" at bounding box center [1481, 29] width 85 height 13
click at [1460, 72] on link "Profile" at bounding box center [1491, 74] width 136 height 31
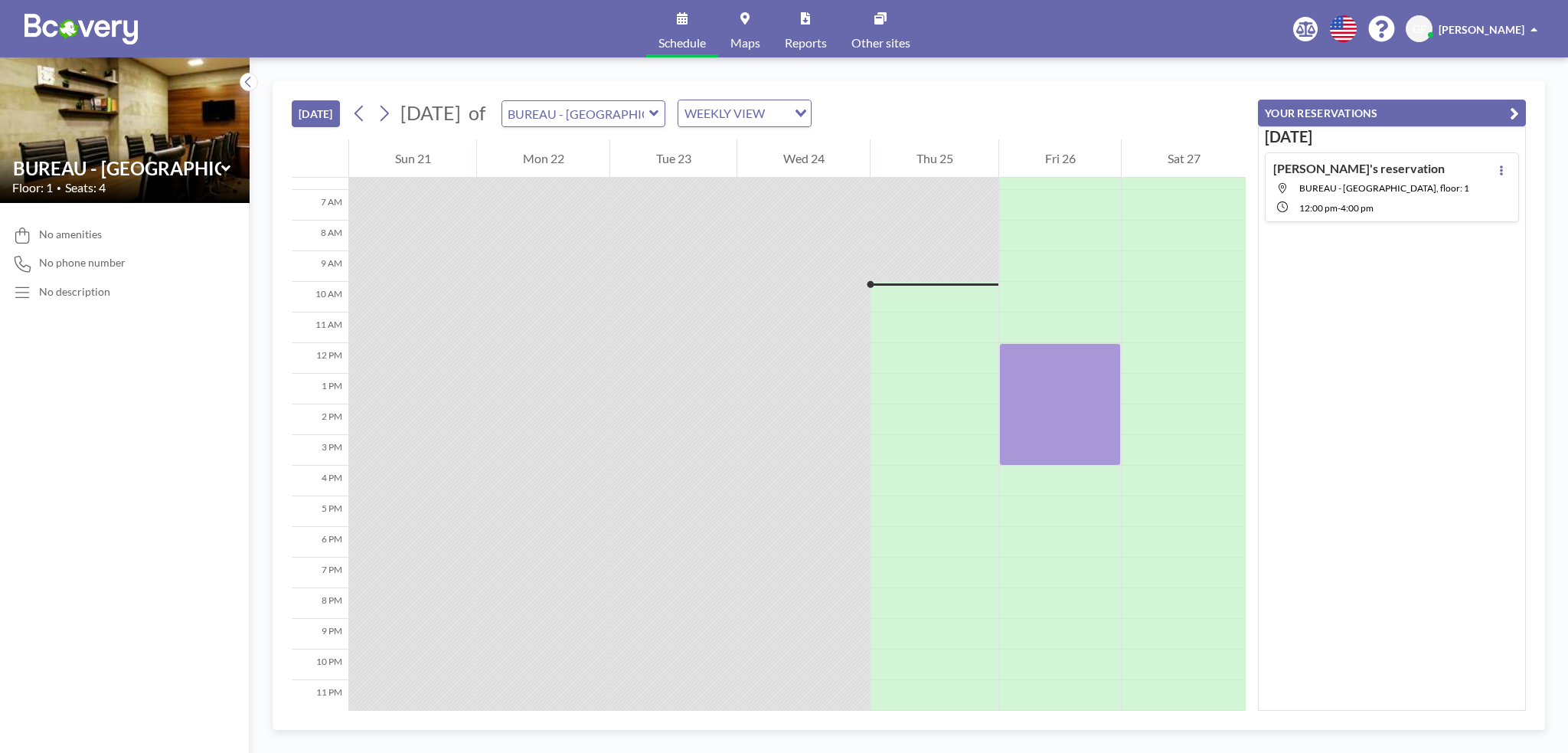
click at [787, 112] on div "WEEKLY VIEW" at bounding box center [732, 112] width 108 height 23
click at [855, 143] on li "DAILY VIEW" at bounding box center [823, 140] width 131 height 22
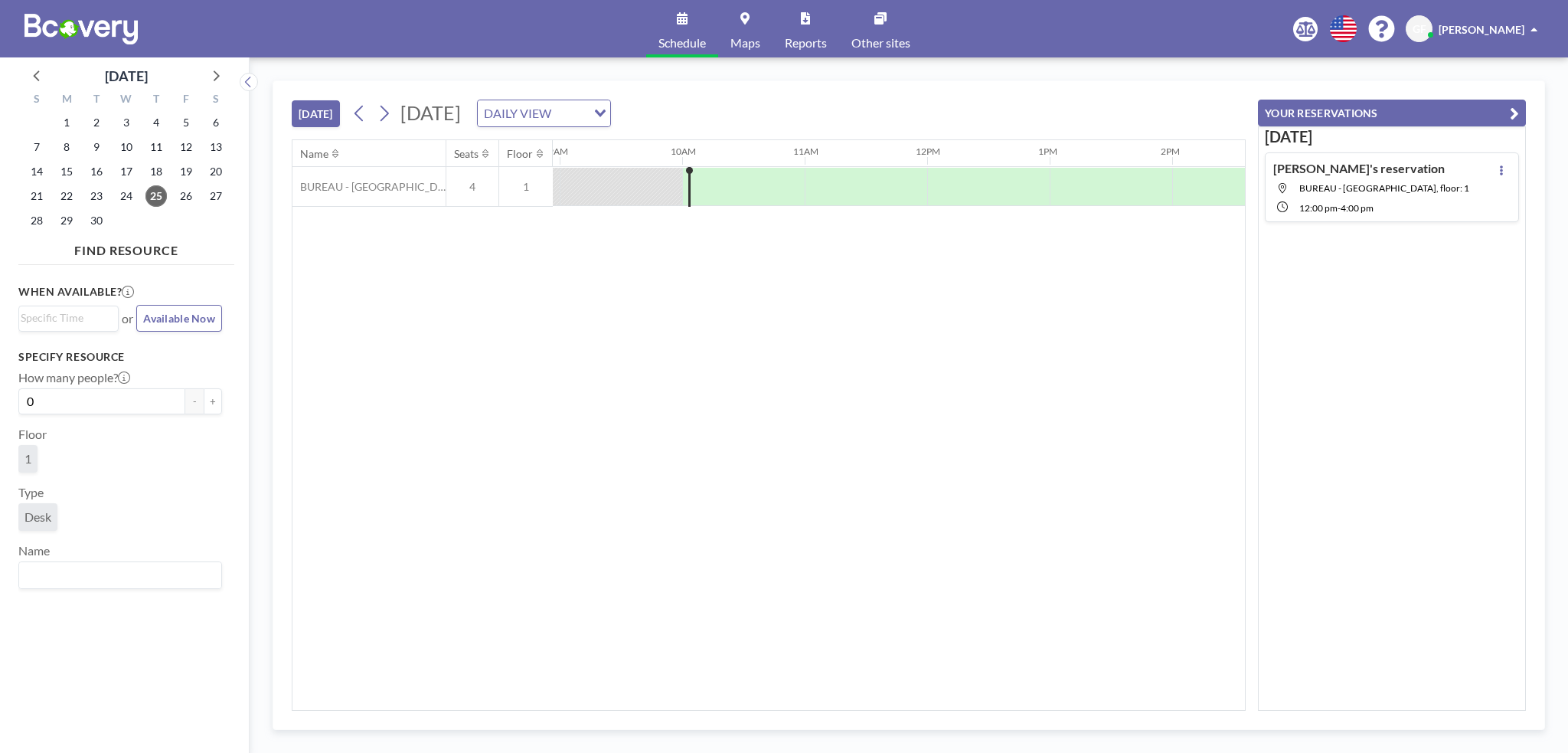
scroll to position [0, 1102]
click at [587, 112] on div "DAILY VIEW" at bounding box center [531, 112] width 108 height 23
click at [729, 157] on li "WEEKLY VIEW" at bounding box center [741, 162] width 131 height 22
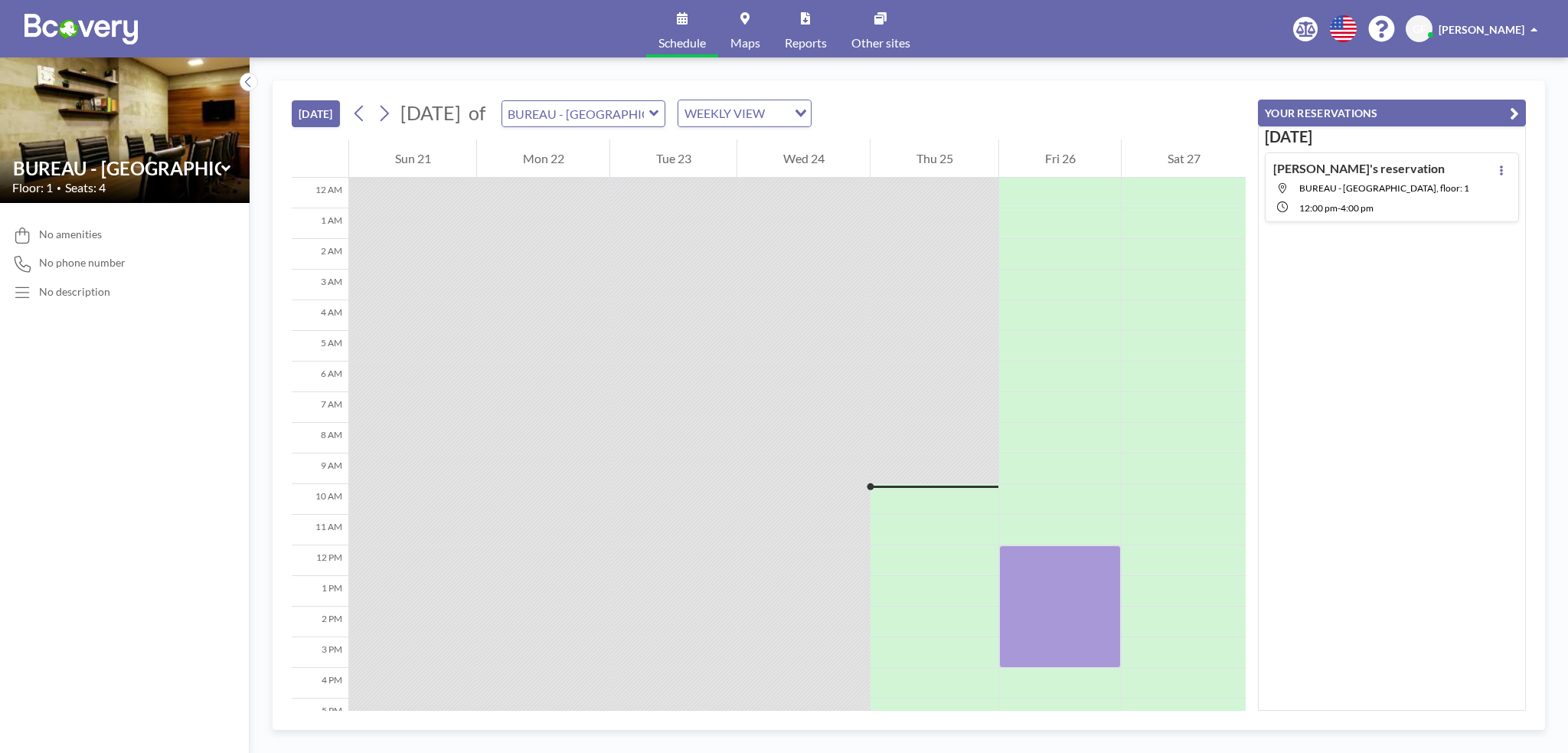
scroll to position [209, 0]
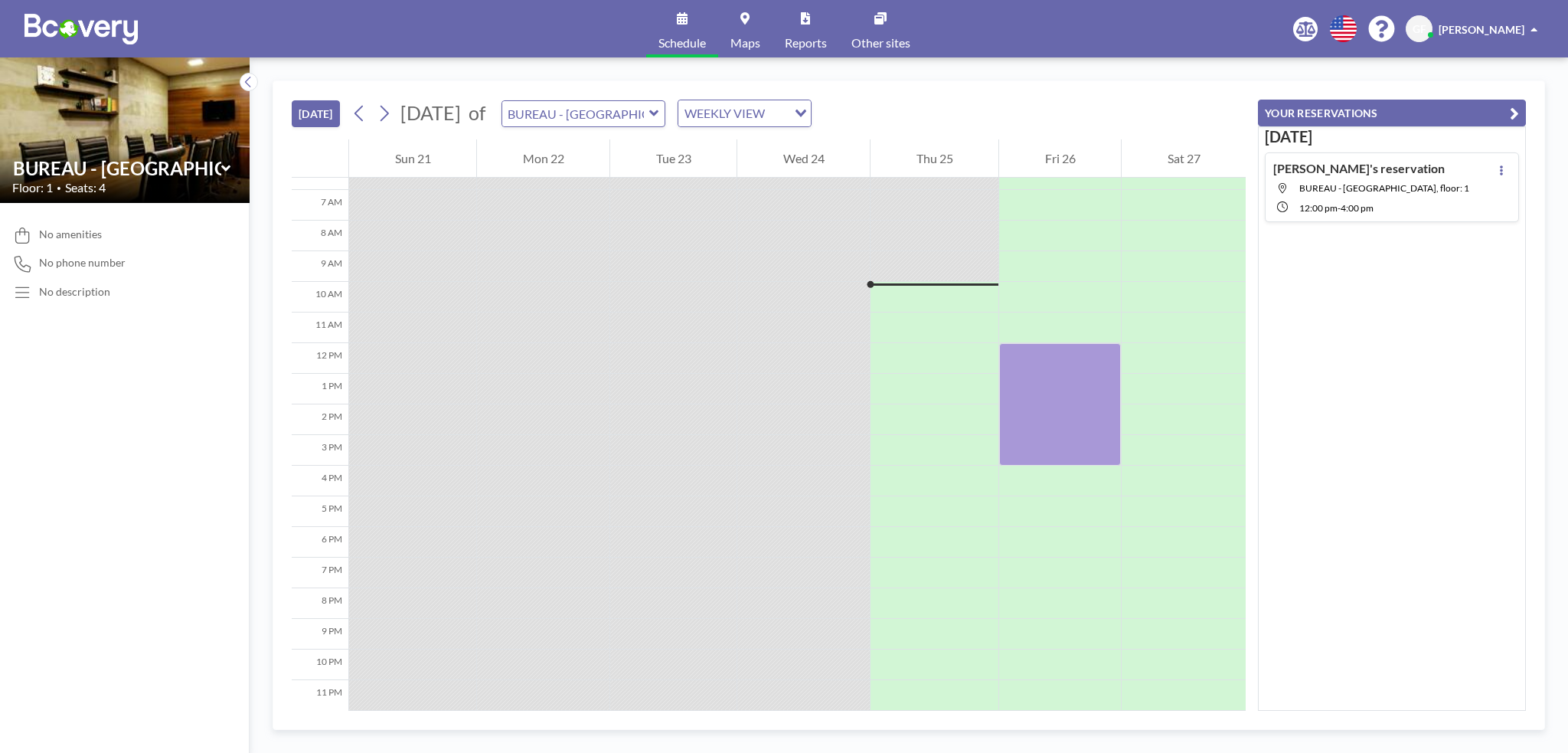
click at [31, 293] on icon at bounding box center [22, 293] width 21 height 16
click at [28, 266] on icon at bounding box center [22, 263] width 21 height 16
click at [49, 236] on span "No amenities" at bounding box center [70, 234] width 62 height 13
click at [59, 229] on span "No amenities" at bounding box center [70, 234] width 62 height 13
click at [177, 159] on input "text" at bounding box center [116, 168] width 208 height 22
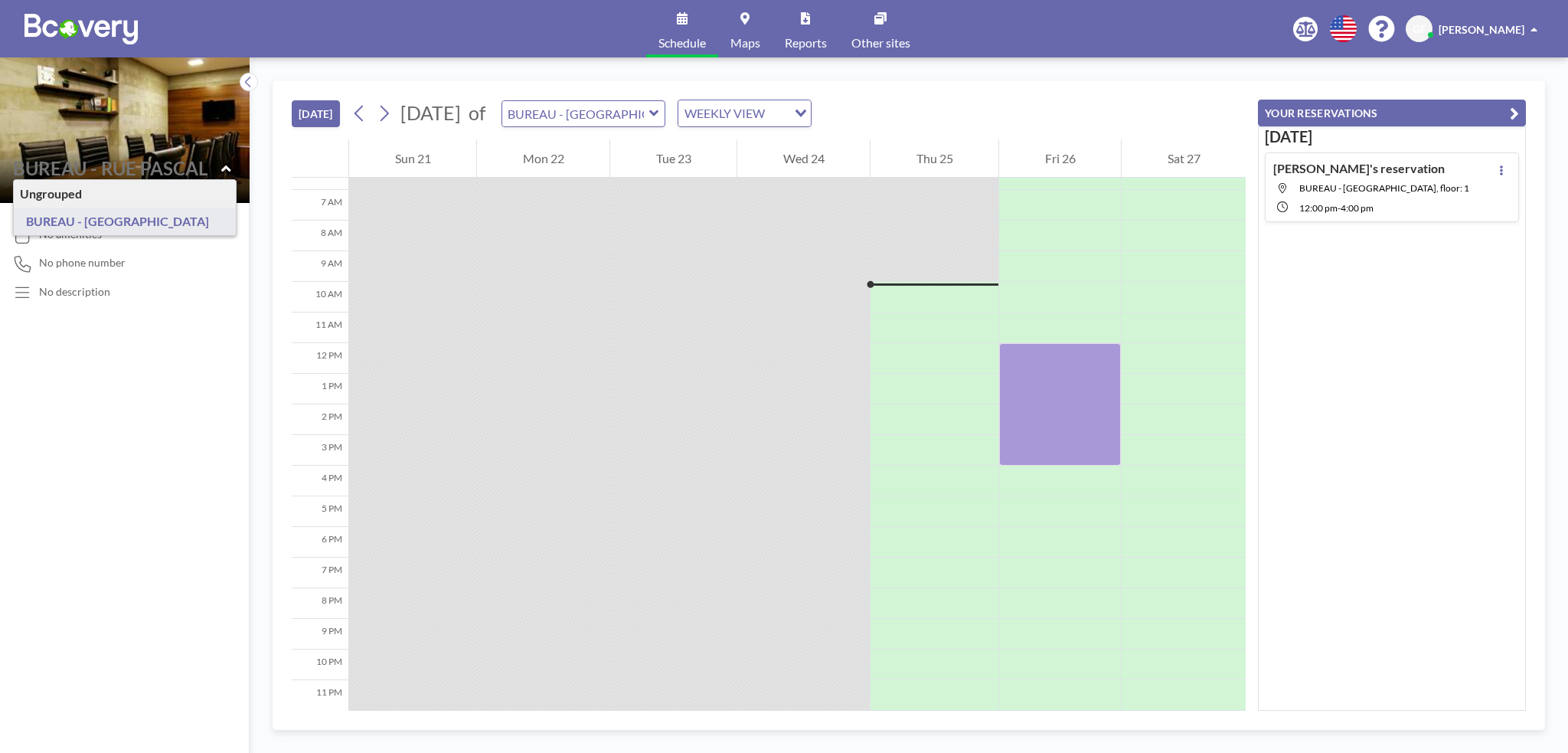
click at [177, 159] on input "text" at bounding box center [116, 168] width 208 height 22
type input "BUREAU - [GEOGRAPHIC_DATA]"
